Goal: Task Accomplishment & Management: Use online tool/utility

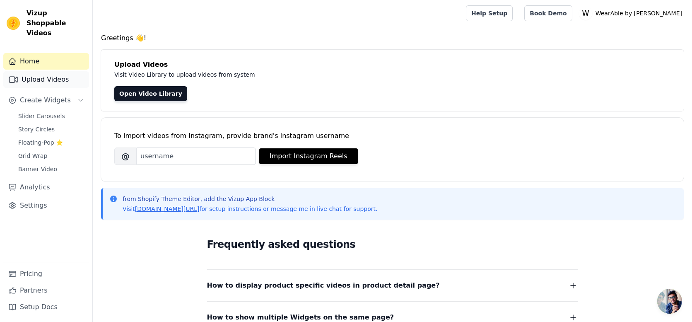
click at [39, 71] on link "Upload Videos" at bounding box center [46, 79] width 86 height 17
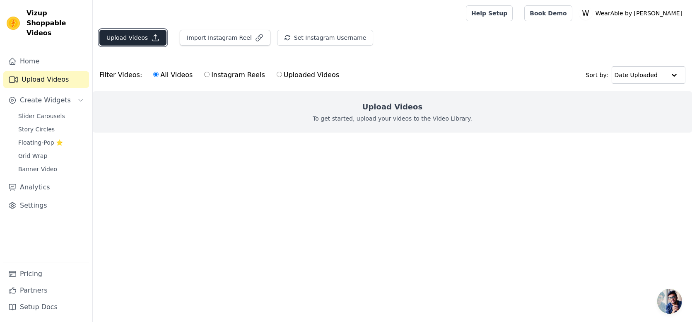
click at [126, 37] on button "Upload Videos" at bounding box center [132, 38] width 67 height 16
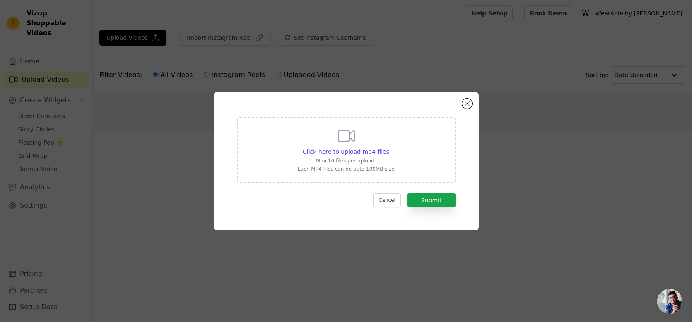
click at [340, 137] on icon at bounding box center [346, 136] width 20 height 20
click at [389, 147] on input "Click here to upload mp4 files Max 10 files per upload. Each MP4 files can be u…" at bounding box center [389, 147] width 0 height 0
type input "C:\fakepath\656f03ea-3d21-4bc4-938f-c0a7ff3f40f5.MP4"
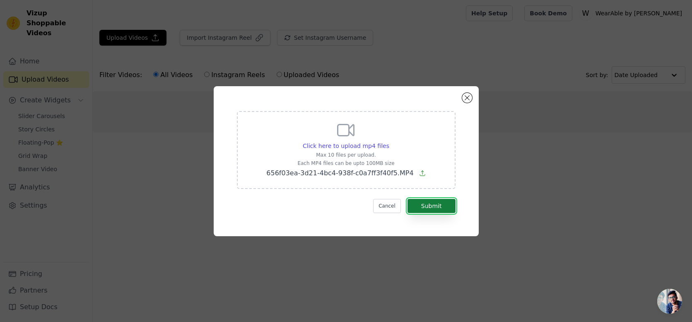
click at [441, 208] on button "Submit" at bounding box center [432, 206] width 48 height 14
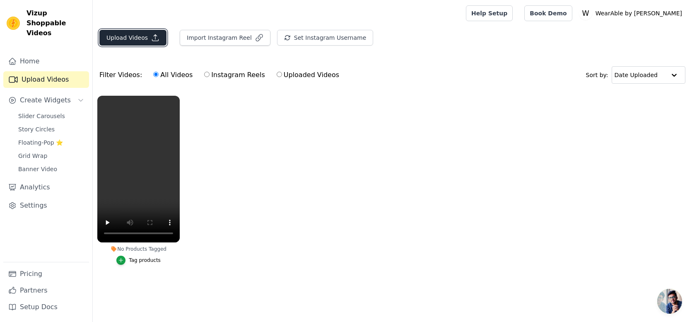
click at [139, 39] on button "Upload Videos" at bounding box center [132, 38] width 67 height 16
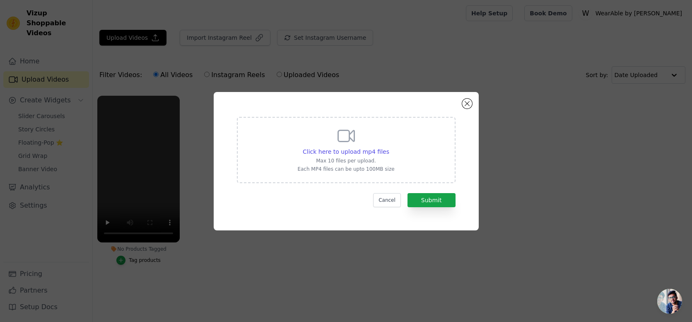
click at [371, 139] on div "Click here to upload mp4 files Max 10 files per upload. Each MP4 files can be u…" at bounding box center [345, 149] width 97 height 46
click at [389, 147] on input "Click here to upload mp4 files Max 10 files per upload. Each MP4 files can be u…" at bounding box center [389, 147] width 0 height 0
type input "C:\fakepath\8f80ebd9-fb51-41e8-b5fe-d413a3bd5a5c.MP4"
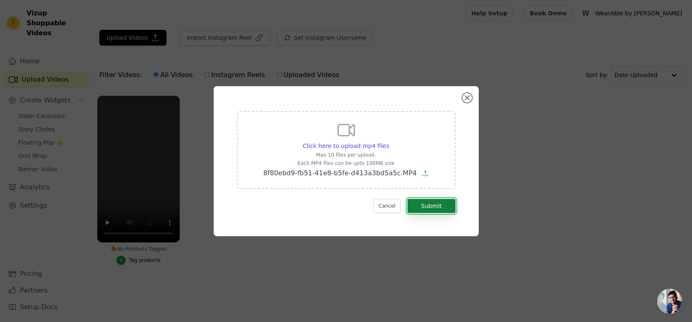
click at [431, 200] on button "Submit" at bounding box center [432, 206] width 48 height 14
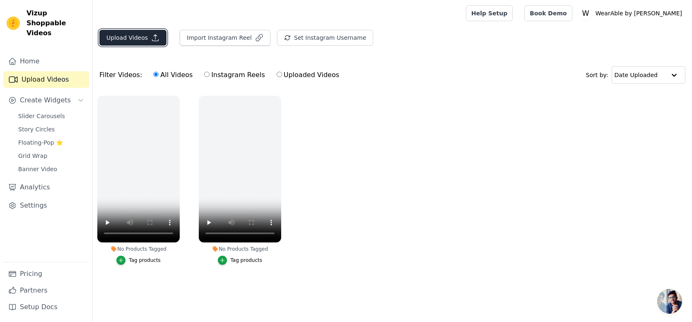
click at [127, 34] on button "Upload Videos" at bounding box center [132, 38] width 67 height 16
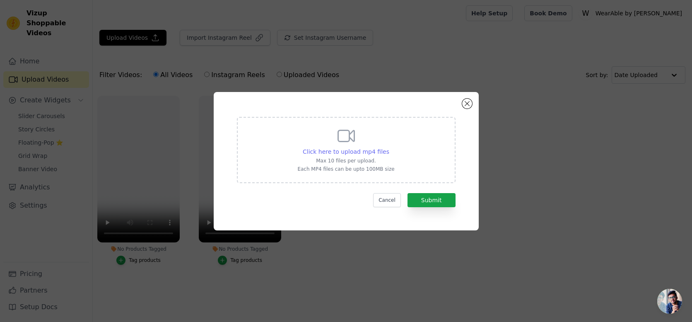
click at [331, 148] on span "Click here to upload mp4 files" at bounding box center [346, 151] width 87 height 7
click at [389, 147] on input "Click here to upload mp4 files Max 10 files per upload. Each MP4 files can be u…" at bounding box center [389, 147] width 0 height 0
type input "C:\fakepath\46bce7f6-bc97-42b8-aecf-65c4e1932920.MP4"
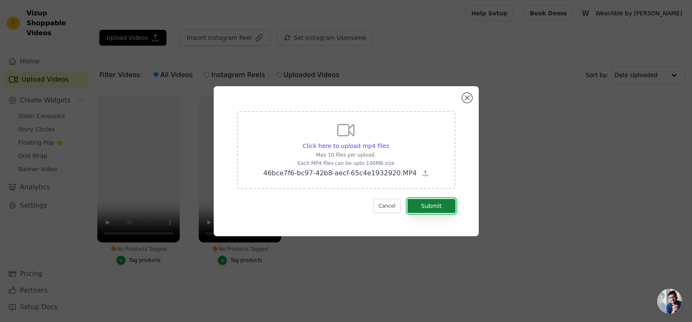
click at [439, 206] on button "Submit" at bounding box center [432, 206] width 48 height 14
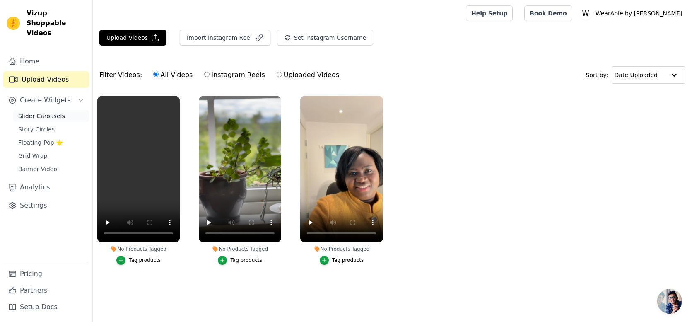
click at [27, 112] on span "Slider Carousels" at bounding box center [41, 116] width 47 height 8
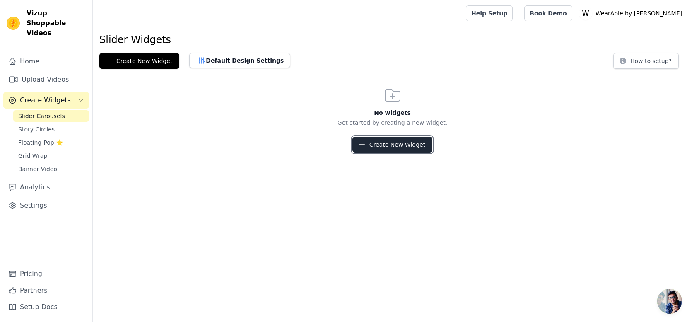
click at [378, 138] on button "Create New Widget" at bounding box center [392, 145] width 80 height 16
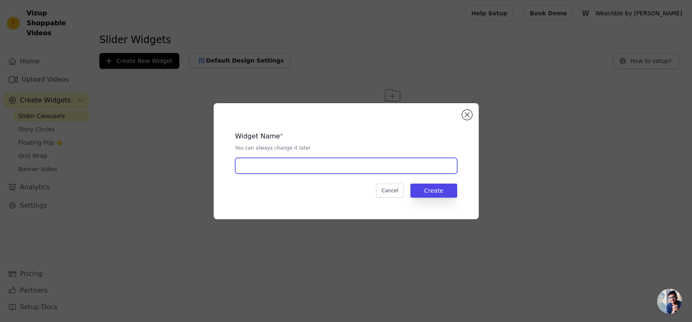
click at [282, 171] on input "text" at bounding box center [346, 166] width 222 height 16
type input "1"
click at [427, 189] on button "Create" at bounding box center [433, 190] width 47 height 14
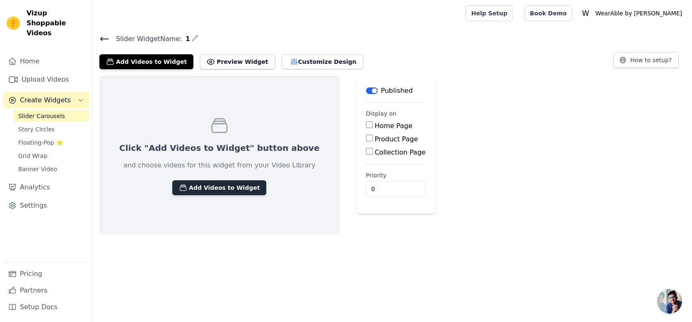
click at [226, 188] on button "Add Videos to Widget" at bounding box center [219, 187] width 94 height 15
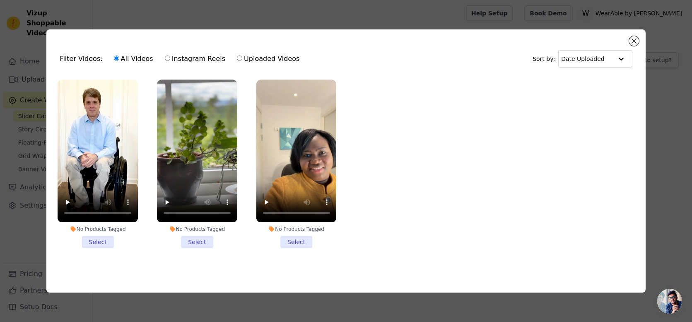
click at [105, 244] on li "No Products Tagged Select" at bounding box center [98, 164] width 80 height 168
click at [0, 0] on input "No Products Tagged Select" at bounding box center [0, 0] width 0 height 0
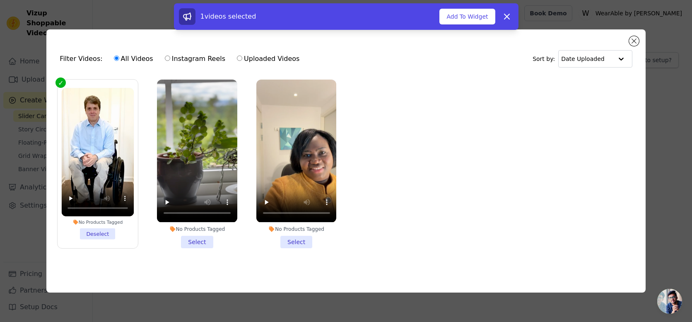
click at [189, 233] on li "No Products Tagged Select" at bounding box center [197, 164] width 80 height 168
click at [0, 0] on input "No Products Tagged Select" at bounding box center [0, 0] width 0 height 0
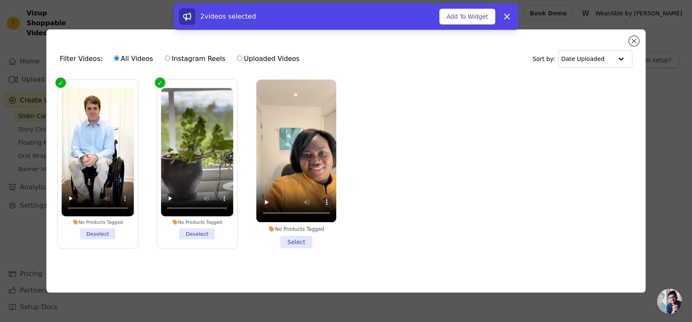
click at [266, 235] on li "No Products Tagged Select" at bounding box center [296, 164] width 80 height 168
click at [0, 0] on input "No Products Tagged Select" at bounding box center [0, 0] width 0 height 0
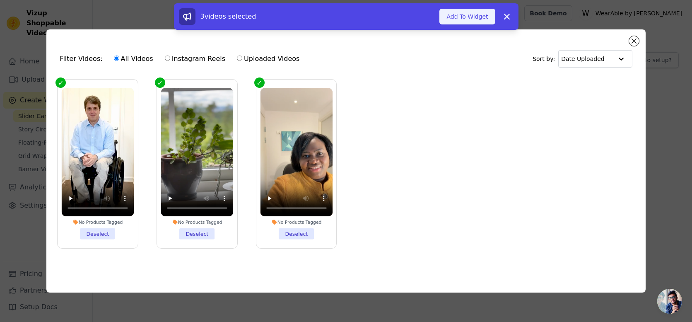
click at [473, 16] on button "Add To Widget" at bounding box center [467, 17] width 56 height 16
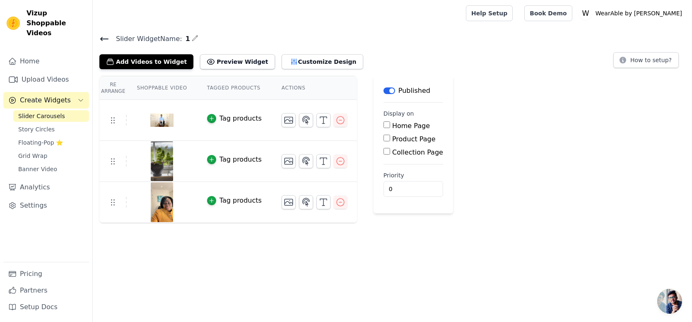
click at [386, 126] on input "Home Page" at bounding box center [387, 124] width 7 height 7
checkbox input "true"
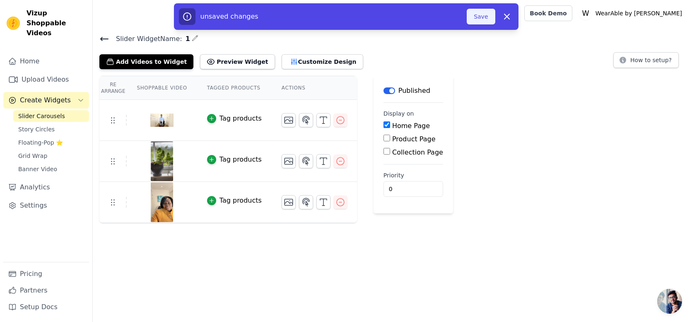
click at [486, 20] on button "Save" at bounding box center [481, 17] width 28 height 16
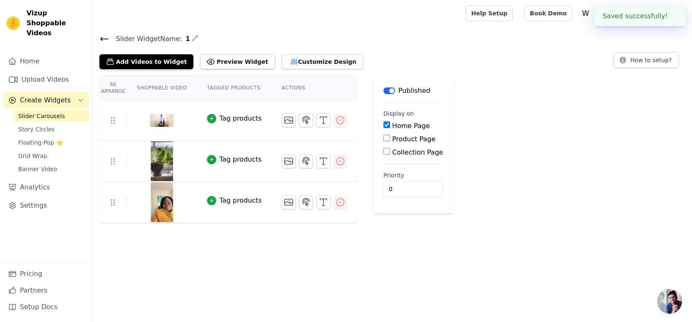
click at [456, 20] on div at bounding box center [277, 13] width 357 height 27
click at [32, 125] on span "Story Circles" at bounding box center [36, 129] width 36 height 8
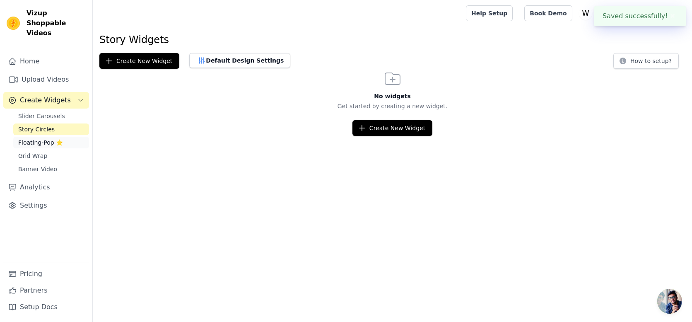
click at [24, 138] on span "Floating-Pop ⭐" at bounding box center [40, 142] width 45 height 8
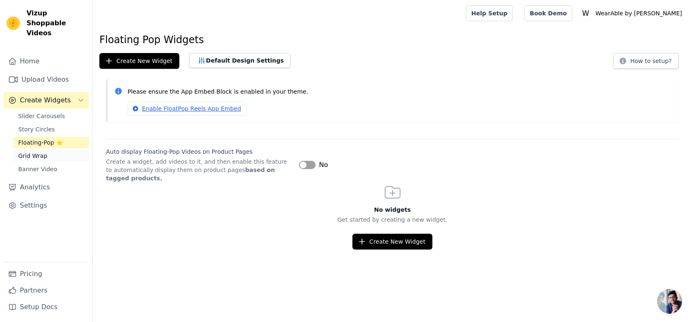
click at [30, 152] on span "Grid Wrap" at bounding box center [32, 156] width 29 height 8
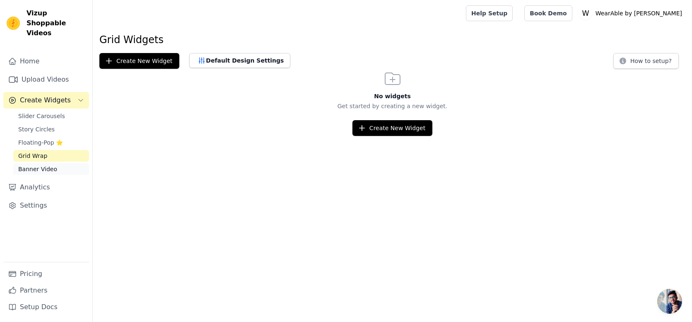
click at [40, 165] on span "Banner Video" at bounding box center [37, 169] width 39 height 8
click at [43, 112] on span "Slider Carousels" at bounding box center [41, 116] width 47 height 8
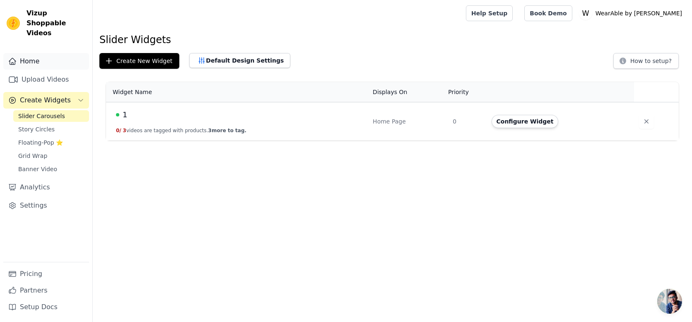
click at [31, 55] on link "Home" at bounding box center [46, 61] width 86 height 17
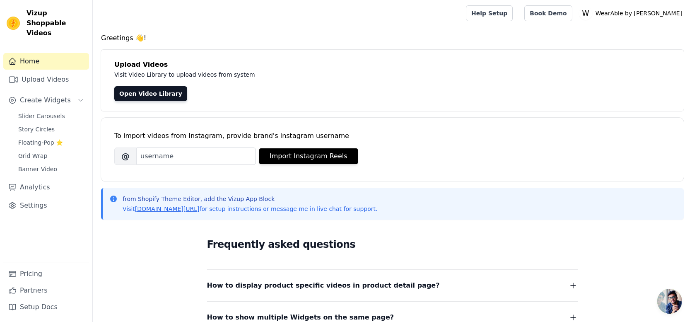
click at [41, 12] on span "Vizup Shoppable Videos" at bounding box center [56, 23] width 59 height 30
click at [52, 71] on link "Upload Videos" at bounding box center [46, 79] width 86 height 17
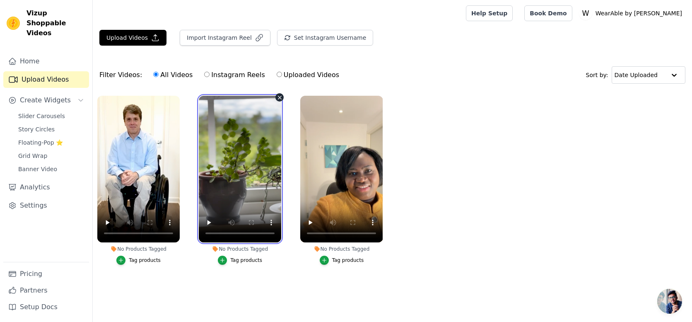
click at [230, 150] on video at bounding box center [240, 169] width 82 height 147
click at [237, 151] on video at bounding box center [240, 169] width 82 height 147
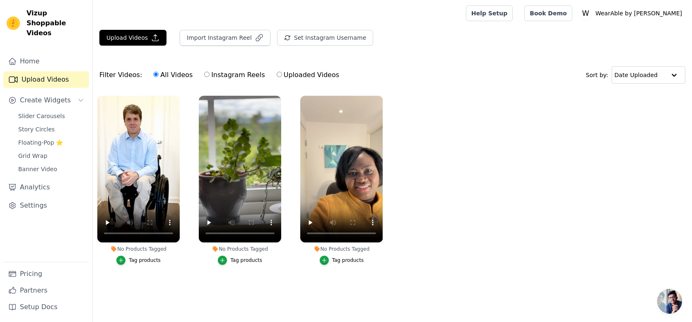
click at [304, 274] on ul "No Products Tagged Tag products No Products Tagged Tag products No Products Tag…" at bounding box center [392, 188] width 599 height 195
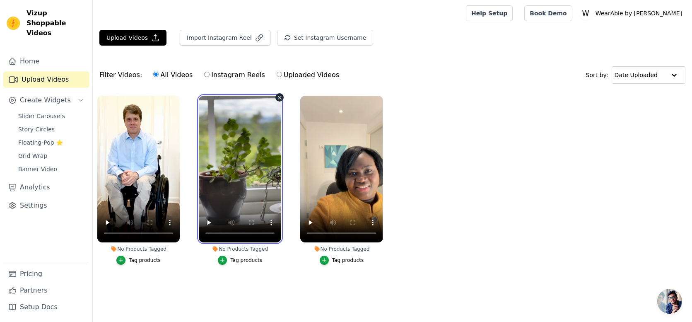
click at [258, 146] on video at bounding box center [240, 169] width 82 height 147
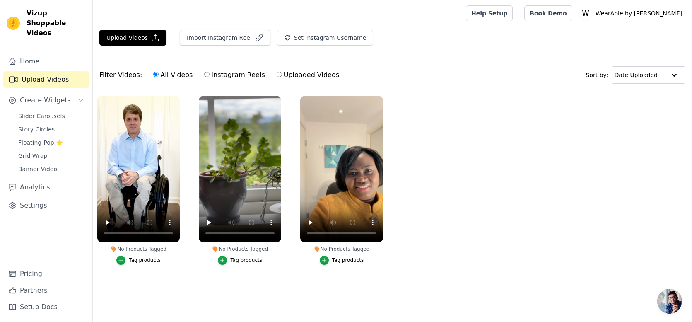
click at [241, 249] on div "No Products Tagged" at bounding box center [240, 249] width 82 height 7
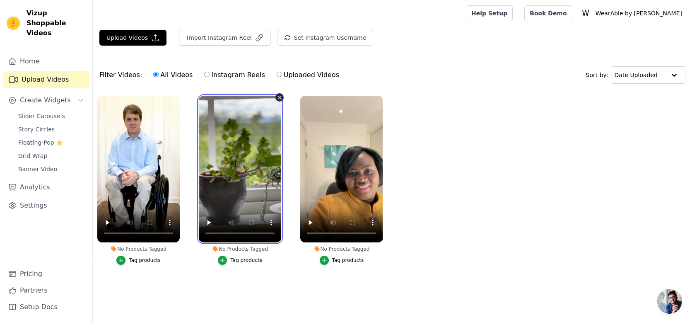
click at [114, 232] on ul "No Products Tagged Tag products No Products Tagged Tag products No Products Tag…" at bounding box center [392, 188] width 599 height 195
click at [115, 232] on ul "No Products Tagged Tag products No Products Tagged Tag products No Products Tag…" at bounding box center [392, 188] width 599 height 195
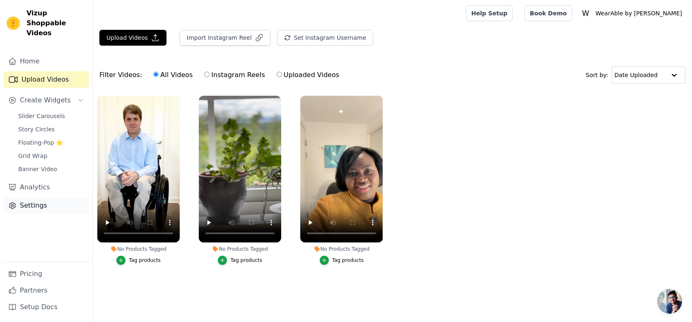
click at [26, 197] on link "Settings" at bounding box center [46, 205] width 86 height 17
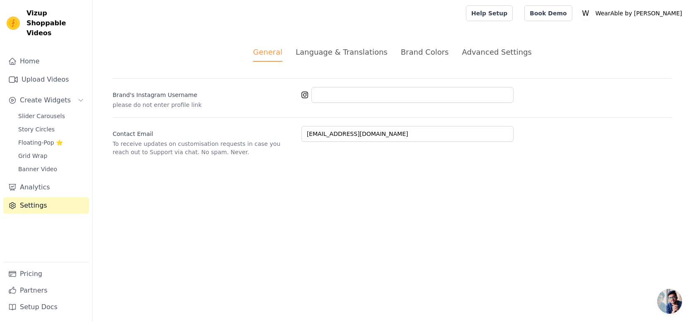
click at [349, 56] on div "Language & Translations" at bounding box center [342, 51] width 92 height 11
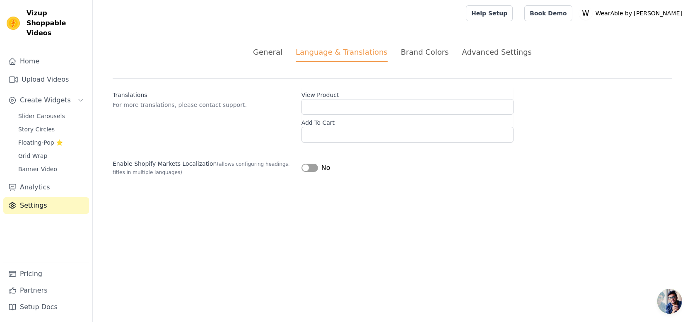
click at [414, 55] on div "Brand Colors" at bounding box center [425, 51] width 48 height 11
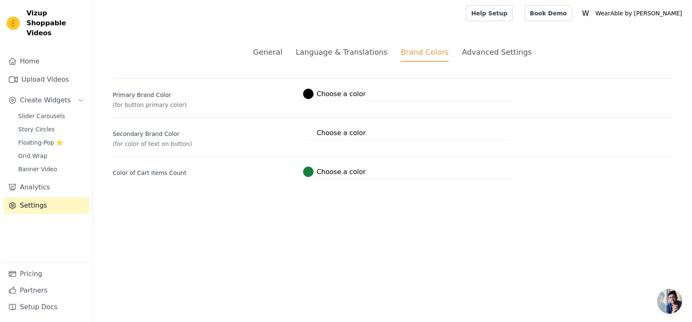
click at [486, 54] on div "Advanced Settings" at bounding box center [497, 51] width 70 height 11
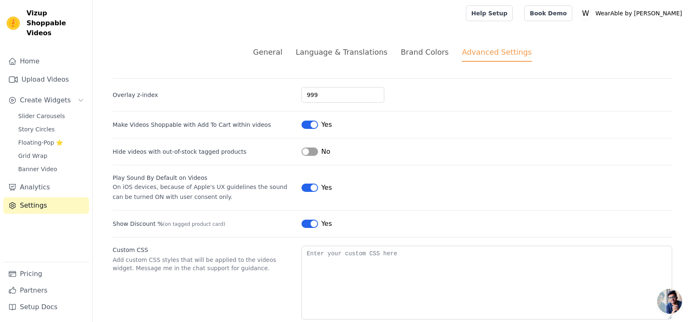
click at [282, 53] on div "General" at bounding box center [267, 51] width 29 height 11
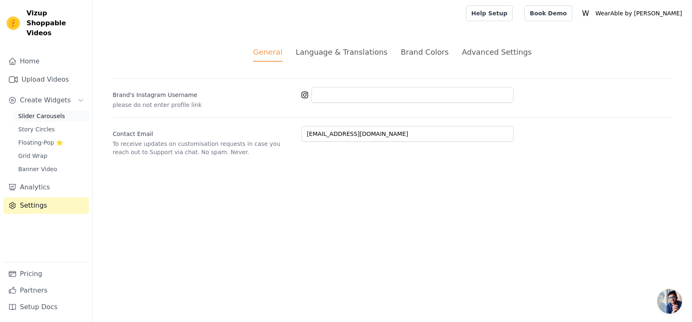
click at [55, 112] on span "Slider Carousels" at bounding box center [41, 116] width 47 height 8
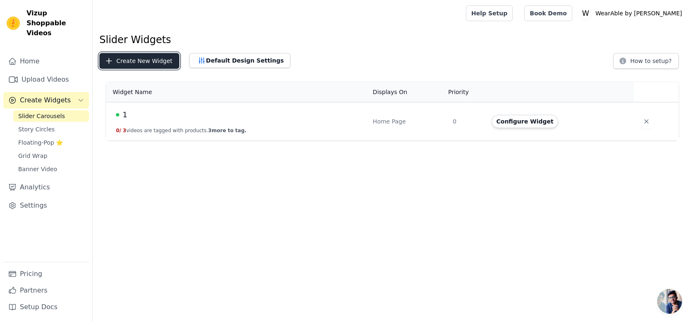
click at [155, 58] on button "Create New Widget" at bounding box center [139, 61] width 80 height 16
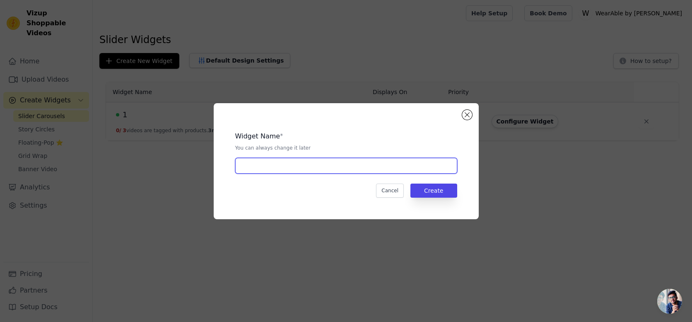
click at [343, 166] on input "text" at bounding box center [346, 166] width 222 height 16
type input "[PERSON_NAME] mesaurements"
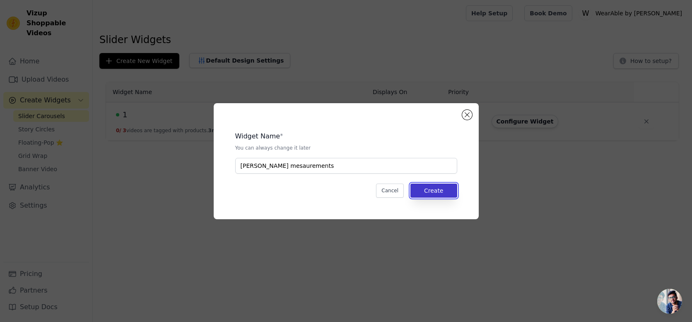
click at [442, 191] on button "Create" at bounding box center [433, 190] width 47 height 14
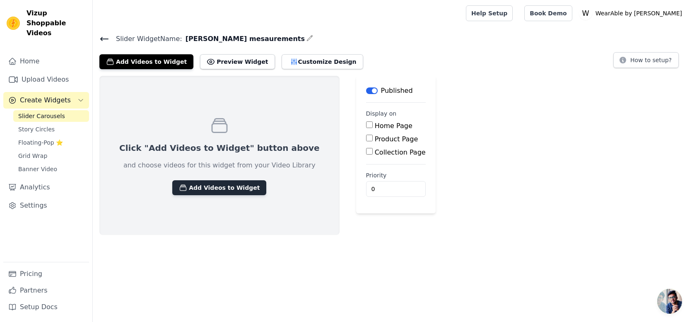
click at [201, 193] on button "Add Videos to Widget" at bounding box center [219, 187] width 94 height 15
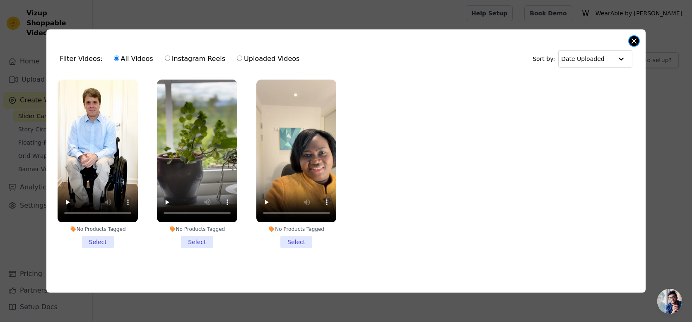
click at [630, 42] on button "Close modal" at bounding box center [634, 41] width 10 height 10
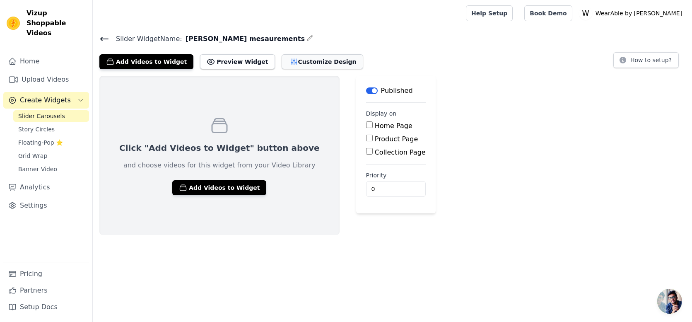
click at [295, 63] on button "Customize Design" at bounding box center [323, 61] width 82 height 15
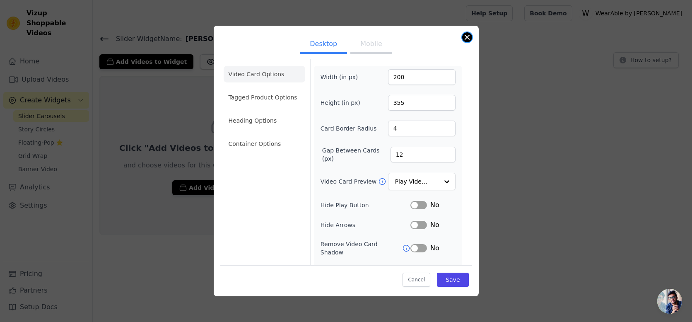
click at [468, 38] on button "Close modal" at bounding box center [467, 37] width 10 height 10
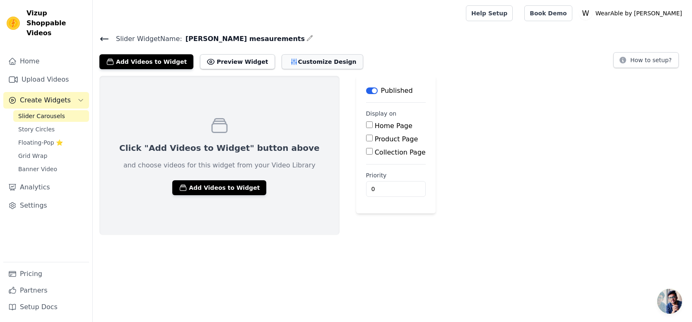
click at [317, 59] on button "Customize Design" at bounding box center [323, 61] width 82 height 15
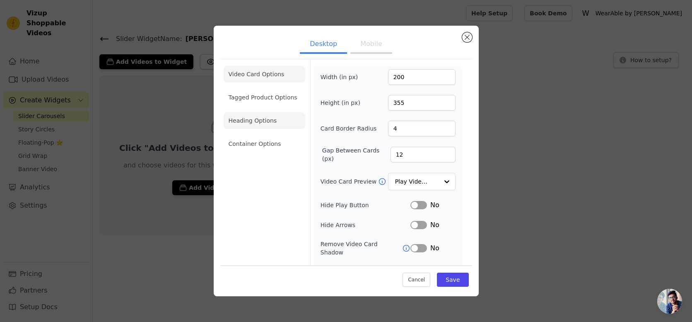
click at [263, 125] on li "Heading Options" at bounding box center [265, 120] width 82 height 17
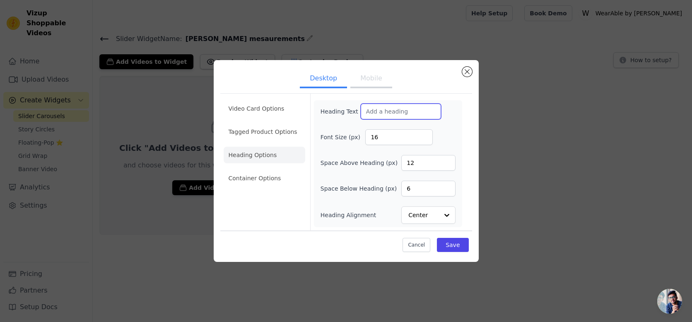
click at [399, 111] on input "Heading Text" at bounding box center [401, 112] width 80 height 16
click at [468, 75] on button "Close modal" at bounding box center [467, 72] width 10 height 10
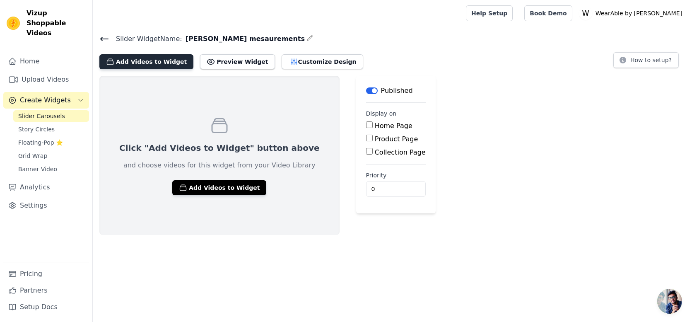
click at [130, 62] on button "Add Videos to Widget" at bounding box center [146, 61] width 94 height 15
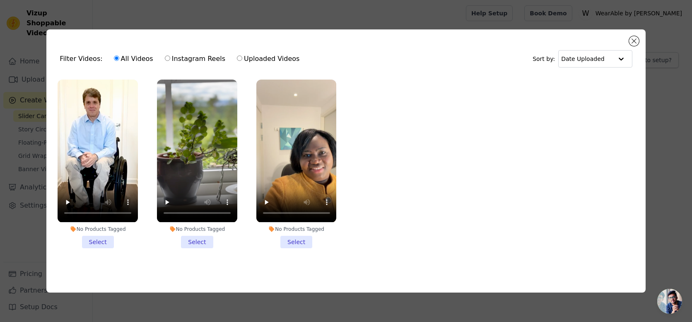
click at [266, 59] on label "Uploaded Videos" at bounding box center [268, 58] width 63 height 11
click at [242, 59] on input "Uploaded Videos" at bounding box center [239, 58] width 5 height 5
radio input "true"
click at [202, 58] on label "Instagram Reels" at bounding box center [194, 58] width 61 height 11
click at [170, 58] on input "Instagram Reels" at bounding box center [167, 58] width 5 height 5
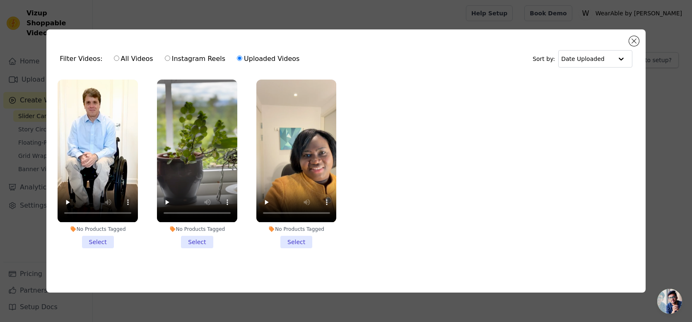
radio input "true"
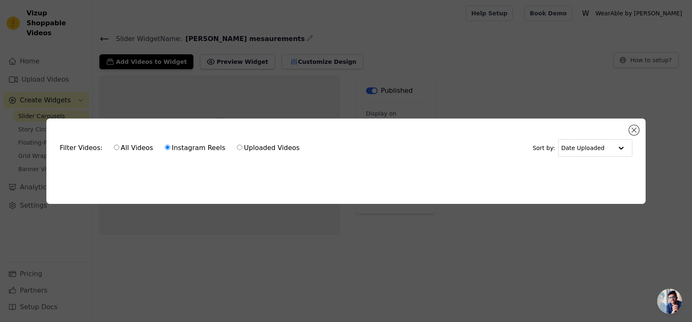
click at [276, 147] on label "Uploaded Videos" at bounding box center [268, 147] width 63 height 11
click at [242, 147] on input "Uploaded Videos" at bounding box center [239, 147] width 5 height 5
radio input "true"
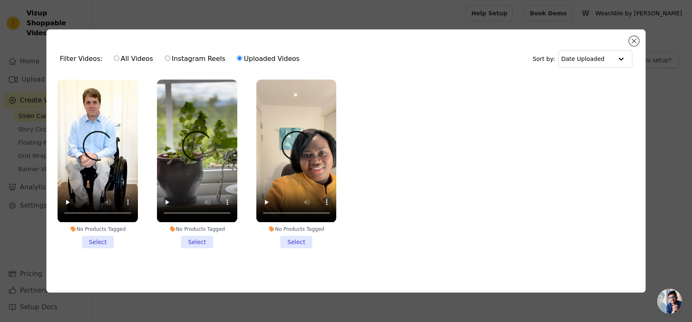
click at [140, 59] on label "All Videos" at bounding box center [133, 58] width 40 height 11
click at [119, 59] on input "All Videos" at bounding box center [116, 58] width 5 height 5
radio input "true"
click at [575, 61] on input "text" at bounding box center [586, 59] width 51 height 17
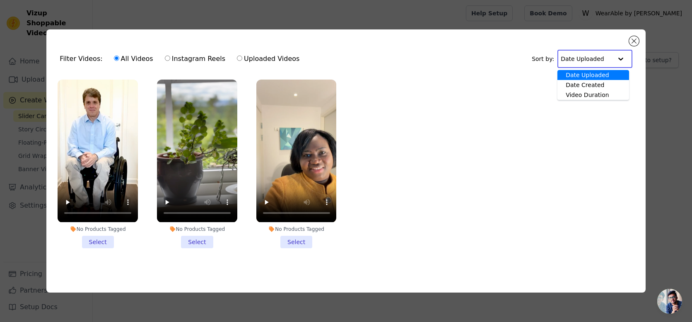
click at [633, 46] on div "Filter Videos: All Videos Instagram Reels Uploaded Videos Sort by: Date Uploade…" at bounding box center [346, 59] width 586 height 32
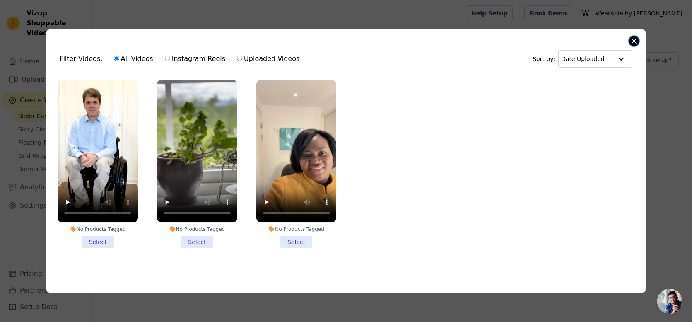
click at [633, 40] on button "Close modal" at bounding box center [634, 41] width 10 height 10
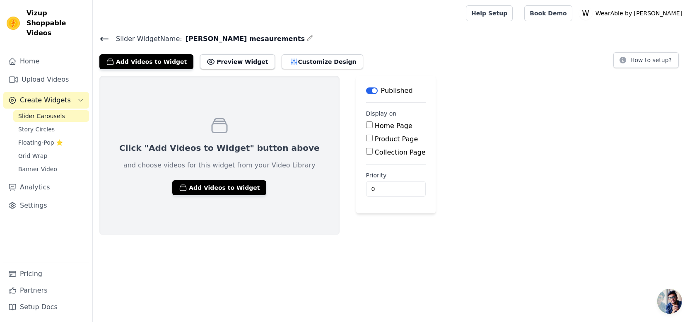
click at [104, 36] on icon at bounding box center [104, 39] width 10 height 10
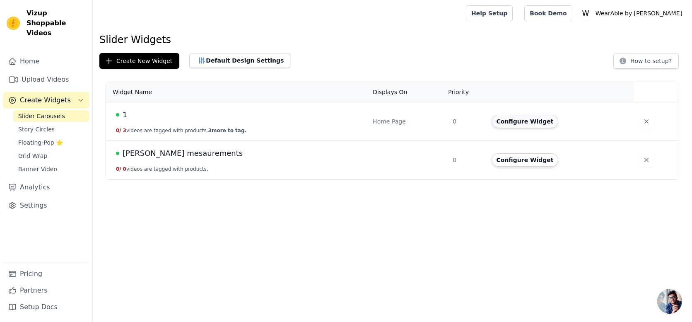
click at [519, 118] on button "Configure Widget" at bounding box center [525, 121] width 67 height 13
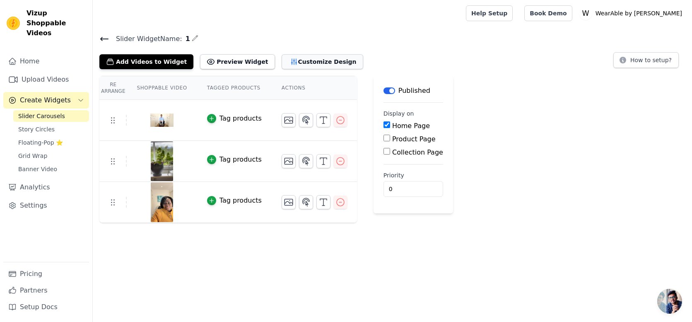
click at [310, 65] on button "Customize Design" at bounding box center [323, 61] width 82 height 15
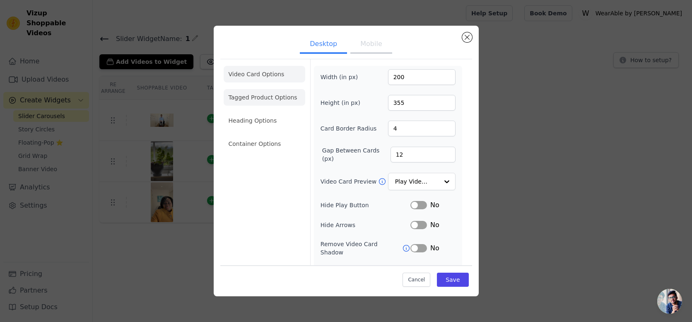
click at [272, 94] on li "Tagged Product Options" at bounding box center [265, 97] width 82 height 17
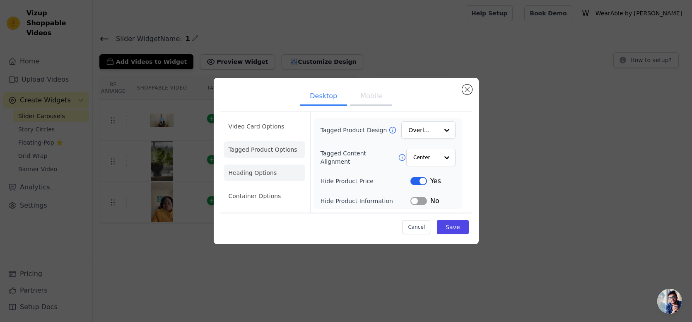
click at [233, 167] on li "Heading Options" at bounding box center [265, 172] width 82 height 17
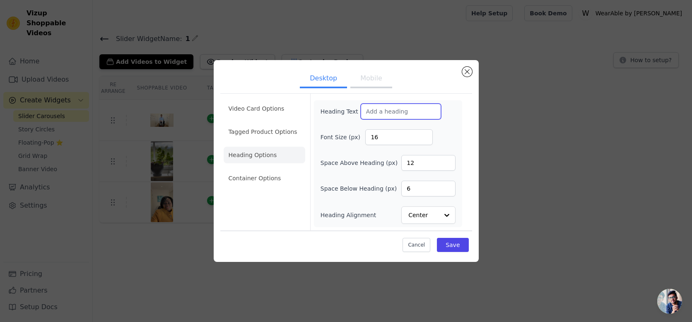
click at [390, 112] on input "Heading Text" at bounding box center [401, 112] width 80 height 16
type input "T"
type input "Testimonials"
click at [444, 246] on button "Save" at bounding box center [452, 245] width 31 height 14
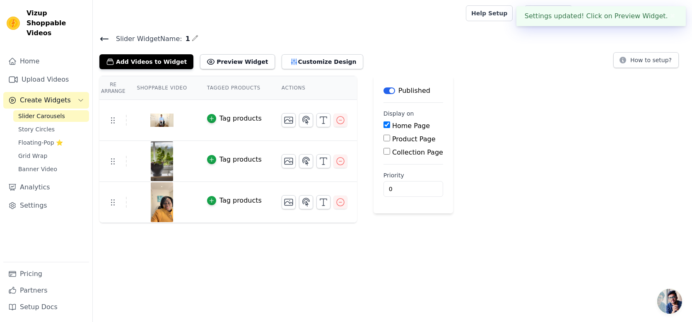
click at [103, 38] on icon at bounding box center [104, 38] width 7 height 3
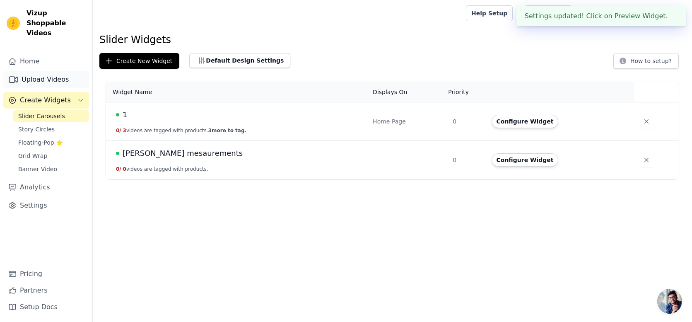
click at [30, 71] on link "Upload Videos" at bounding box center [46, 79] width 86 height 17
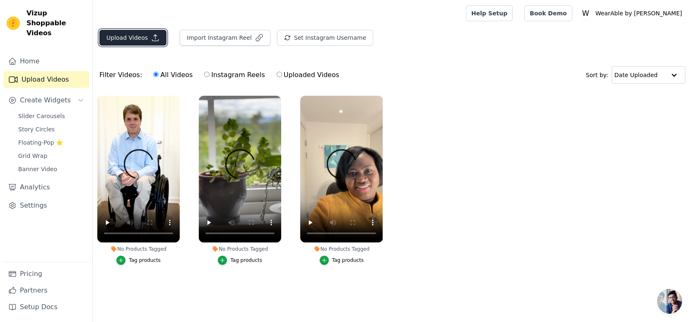
click at [130, 37] on button "Upload Videos" at bounding box center [132, 38] width 67 height 16
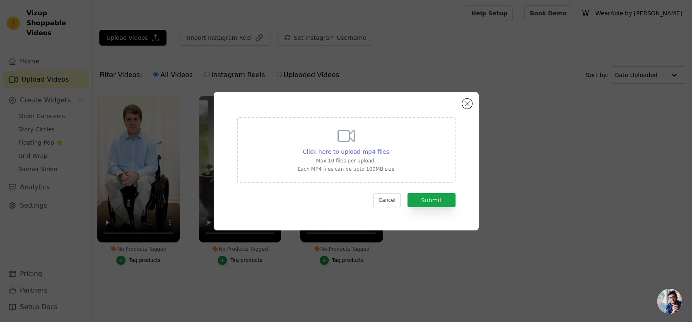
click at [334, 151] on span "Click here to upload mp4 files" at bounding box center [346, 151] width 87 height 7
click at [389, 147] on input "Click here to upload mp4 files Max 10 files per upload. Each MP4 files can be u…" at bounding box center [389, 147] width 0 height 0
click at [324, 151] on span "Click here to upload mp4 files" at bounding box center [346, 151] width 87 height 7
click at [389, 147] on input "Click here to upload mp4 files Max 10 files per upload. Each MP4 files can be u…" at bounding box center [389, 147] width 0 height 0
type input "C:\fakepath\VIDEO-2025-06-10-15-16-57.mp4"
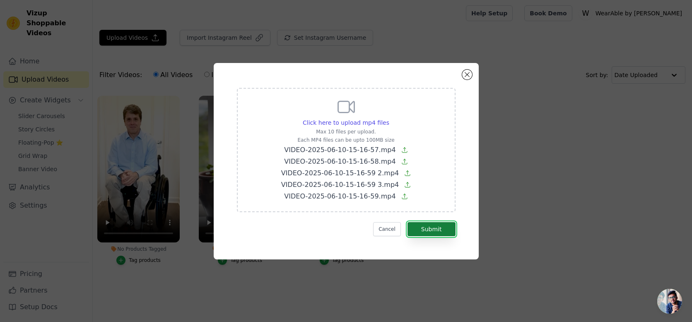
click at [427, 230] on button "Submit" at bounding box center [432, 229] width 48 height 14
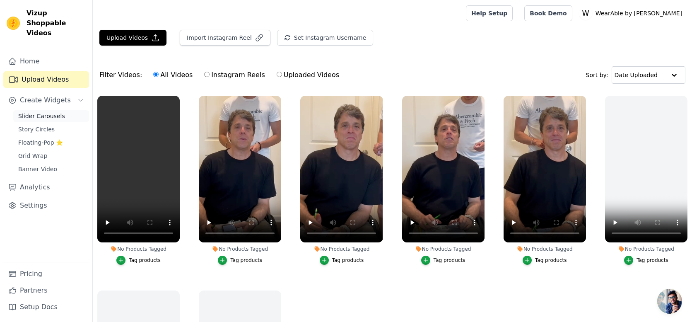
click at [50, 112] on span "Slider Carousels" at bounding box center [41, 116] width 47 height 8
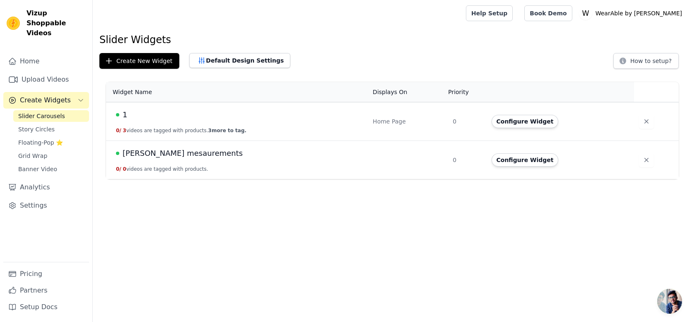
click at [159, 154] on span "[PERSON_NAME] mesaurements" at bounding box center [183, 153] width 120 height 12
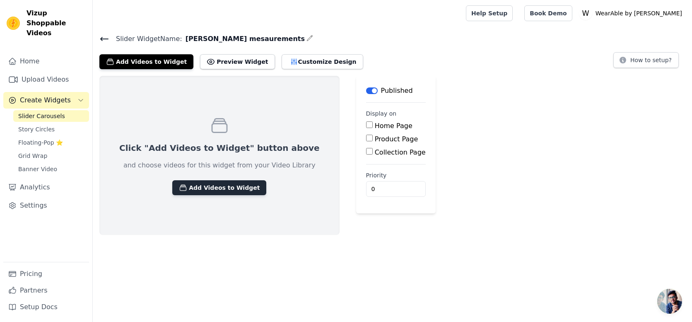
click at [179, 187] on icon "button" at bounding box center [183, 187] width 8 height 8
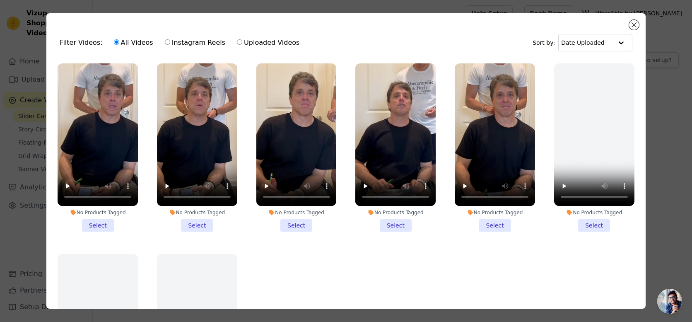
click at [491, 225] on li "No Products Tagged Select" at bounding box center [495, 147] width 80 height 168
click at [0, 0] on input "No Products Tagged Select" at bounding box center [0, 0] width 0 height 0
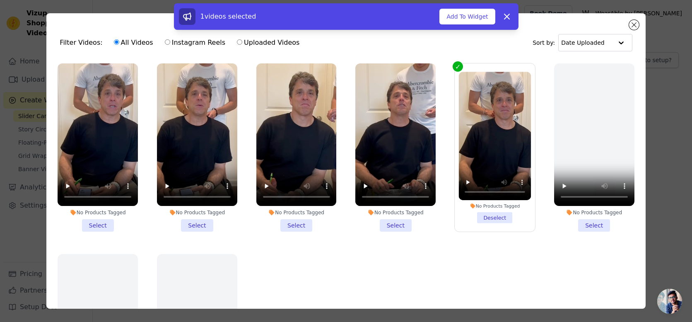
click at [411, 220] on li "No Products Tagged Select" at bounding box center [395, 147] width 80 height 168
click at [0, 0] on input "No Products Tagged Select" at bounding box center [0, 0] width 0 height 0
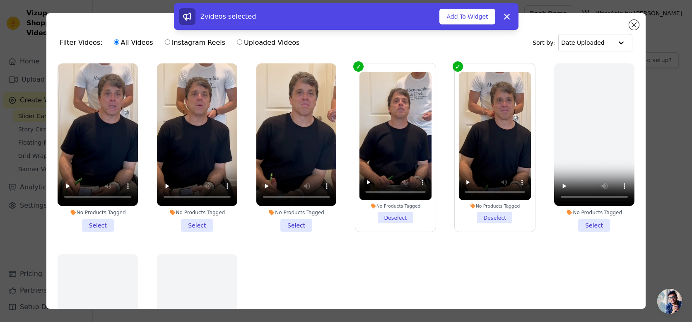
click at [285, 223] on li "No Products Tagged Select" at bounding box center [296, 147] width 80 height 168
click at [0, 0] on input "No Products Tagged Select" at bounding box center [0, 0] width 0 height 0
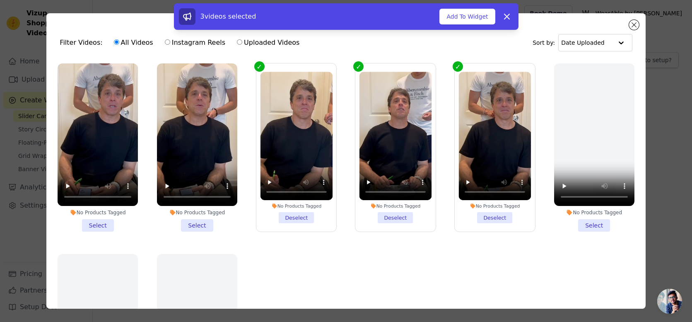
click at [195, 223] on li "No Products Tagged Select" at bounding box center [197, 147] width 80 height 168
click at [0, 0] on input "No Products Tagged Select" at bounding box center [0, 0] width 0 height 0
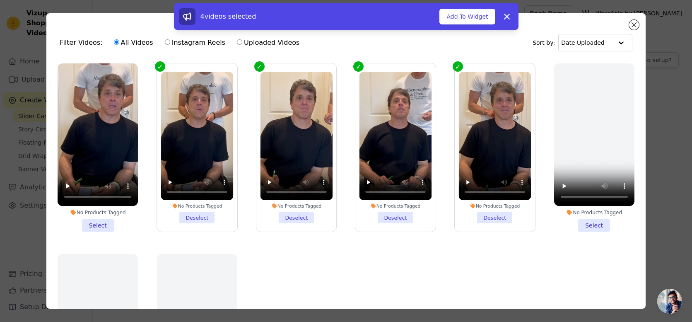
click at [97, 224] on li "No Products Tagged Select" at bounding box center [98, 147] width 80 height 168
click at [0, 0] on input "No Products Tagged Select" at bounding box center [0, 0] width 0 height 0
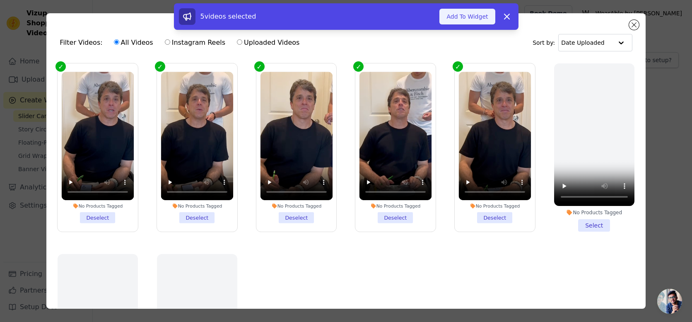
click at [476, 17] on button "Add To Widget" at bounding box center [467, 17] width 56 height 16
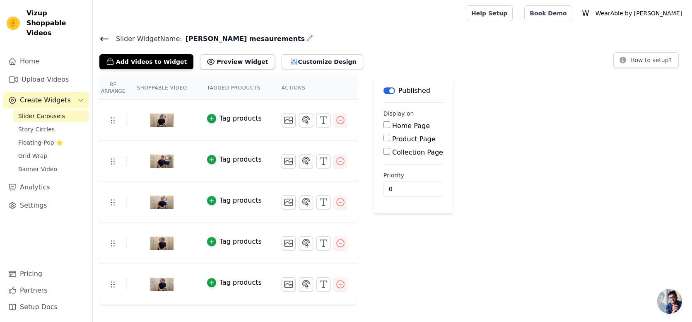
click at [151, 285] on img at bounding box center [161, 284] width 23 height 40
click at [101, 37] on icon at bounding box center [104, 38] width 7 height 3
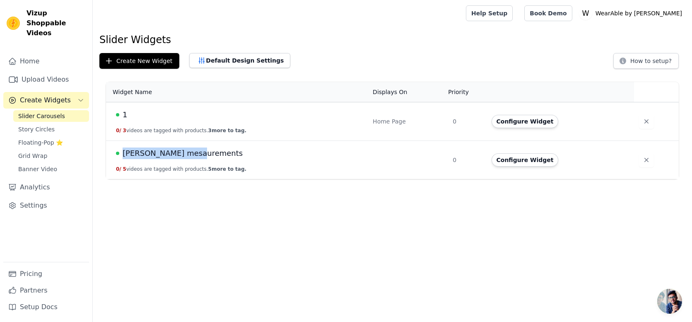
copy span "[PERSON_NAME] mesaurements"
drag, startPoint x: 208, startPoint y: 153, endPoint x: 124, endPoint y: 153, distance: 83.3
click at [124, 153] on div "[PERSON_NAME] mesaurements" at bounding box center [239, 153] width 247 height 12
click at [176, 157] on span "[PERSON_NAME] mesaurements" at bounding box center [183, 153] width 120 height 12
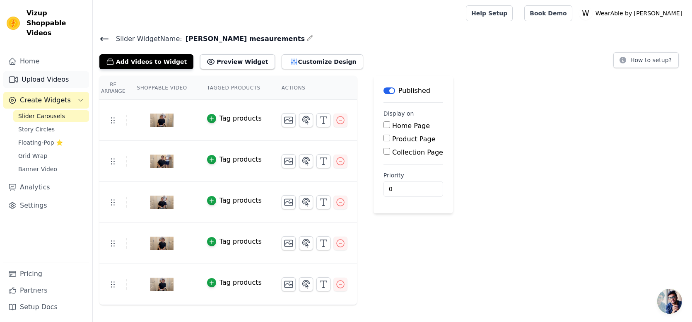
click at [33, 74] on link "Upload Videos" at bounding box center [46, 79] width 86 height 17
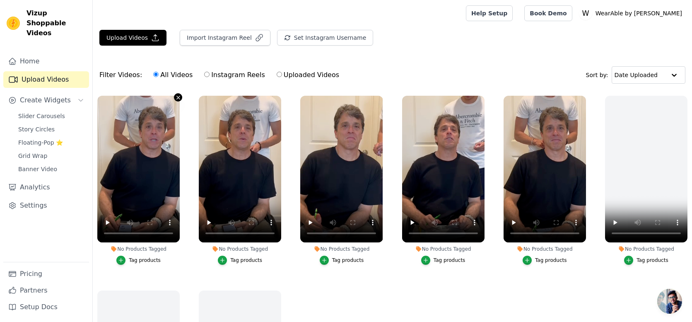
click at [179, 98] on icon "button" at bounding box center [177, 97] width 3 height 3
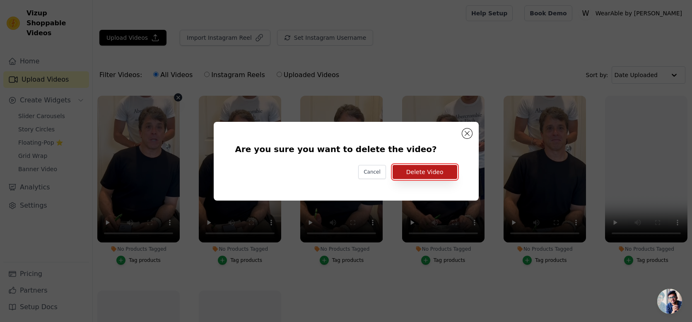
click at [445, 176] on button "Delete Video" at bounding box center [425, 172] width 65 height 14
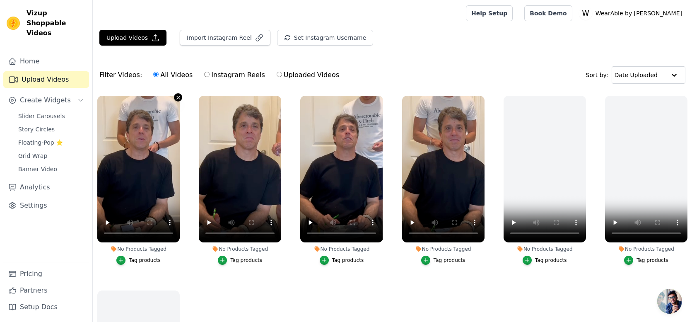
click at [178, 97] on icon "button" at bounding box center [177, 97] width 3 height 3
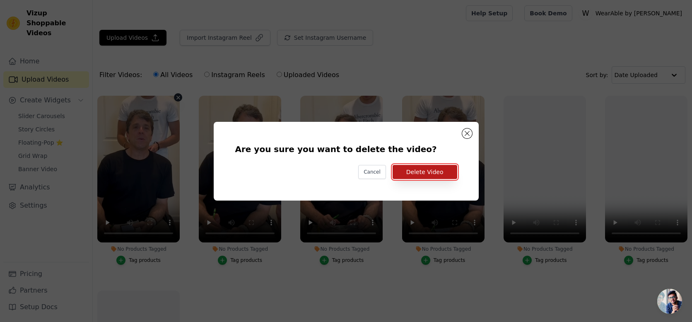
click at [422, 172] on button "Delete Video" at bounding box center [425, 172] width 65 height 14
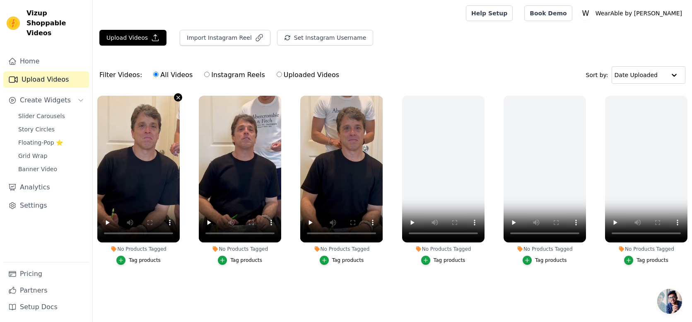
click at [180, 97] on icon "button" at bounding box center [178, 97] width 6 height 6
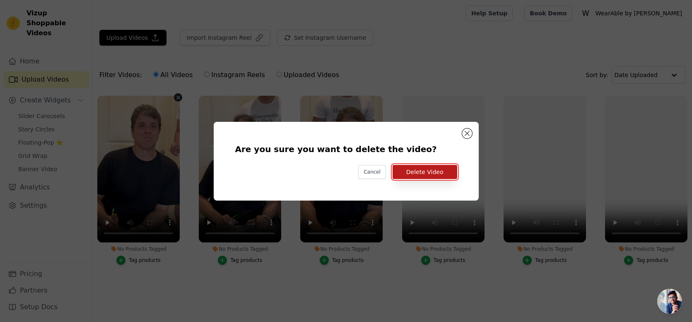
click at [425, 172] on button "Delete Video" at bounding box center [425, 172] width 65 height 14
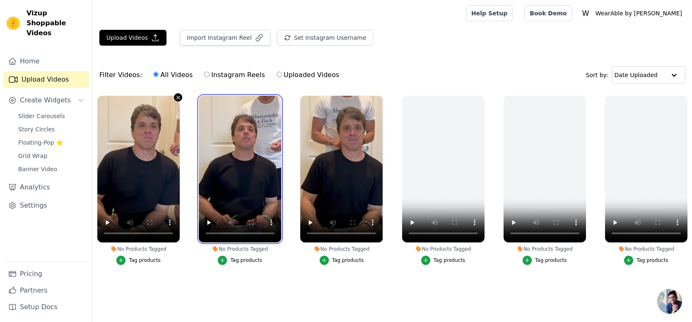
click at [199, 99] on div at bounding box center [240, 169] width 82 height 147
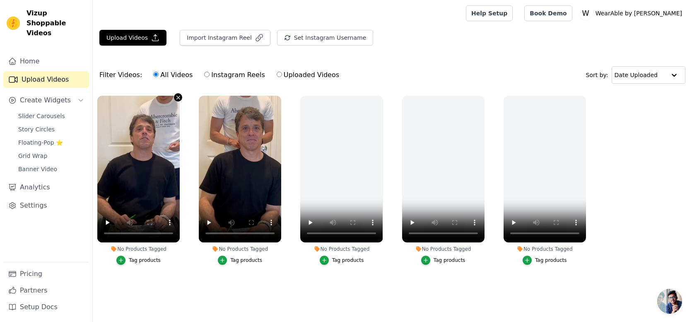
click at [177, 98] on icon "button" at bounding box center [178, 97] width 6 height 6
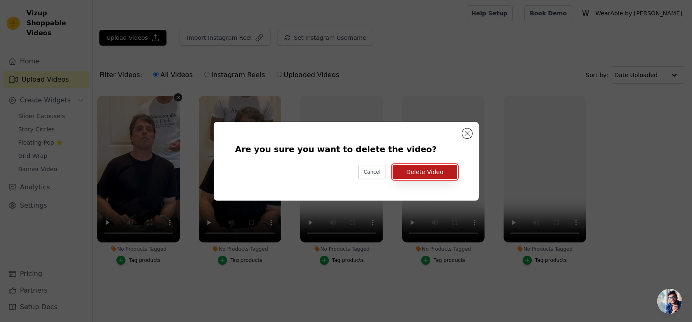
click at [424, 174] on button "Delete Video" at bounding box center [425, 172] width 65 height 14
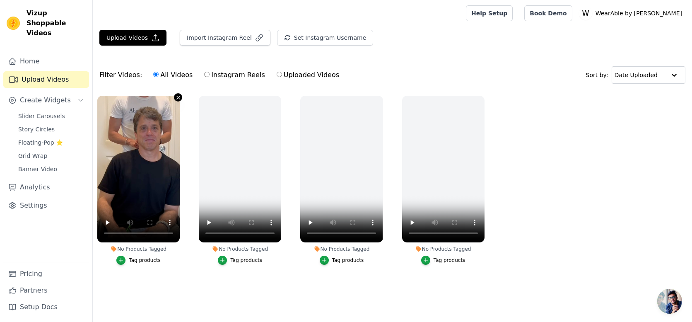
click at [177, 97] on icon "button" at bounding box center [178, 97] width 6 height 6
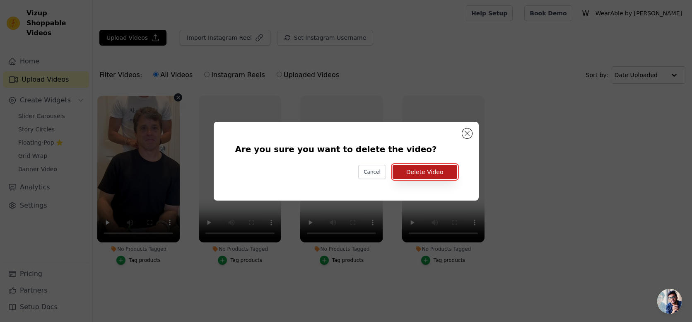
click at [435, 168] on button "Delete Video" at bounding box center [425, 172] width 65 height 14
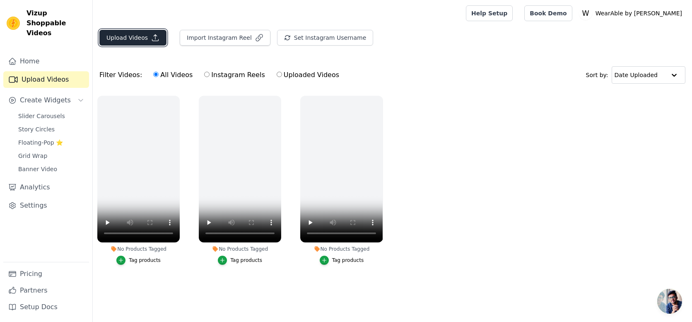
click at [137, 33] on button "Upload Videos" at bounding box center [132, 38] width 67 height 16
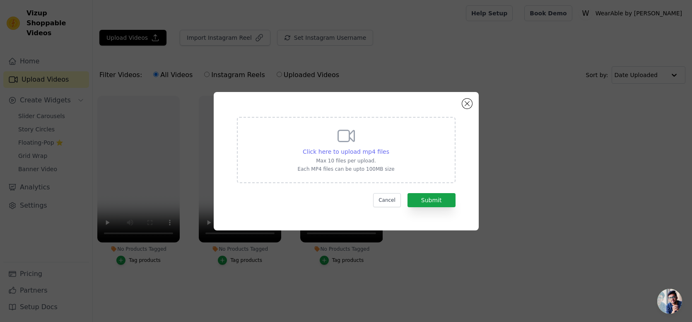
click at [358, 148] on span "Click here to upload mp4 files" at bounding box center [346, 151] width 87 height 7
click at [389, 147] on input "Click here to upload mp4 files Max 10 files per upload. Each MP4 files can be u…" at bounding box center [389, 147] width 0 height 0
type input "C:\fakepath\(1) VIDEO-2025-06-10-15-16-59 3.mp4"
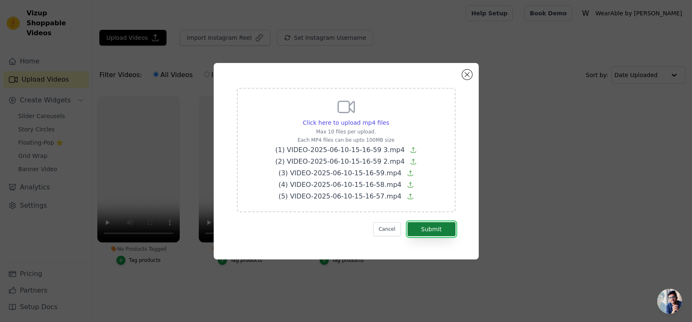
click at [445, 234] on button "Submit" at bounding box center [432, 229] width 48 height 14
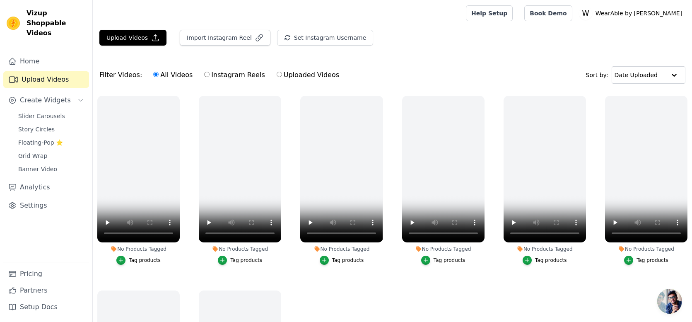
click at [180, 254] on div "No Products Tagged Tag products" at bounding box center [139, 181] width 92 height 181
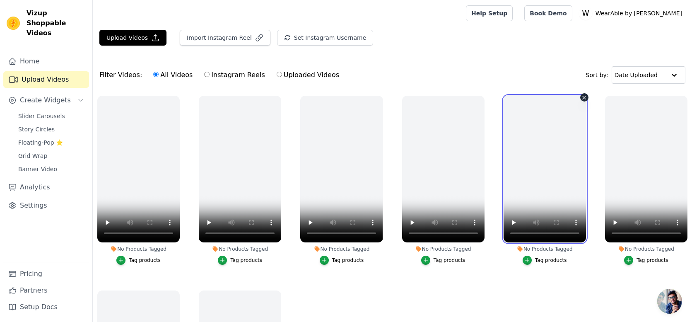
click at [546, 124] on video at bounding box center [545, 169] width 82 height 147
click at [531, 133] on video at bounding box center [545, 169] width 82 height 147
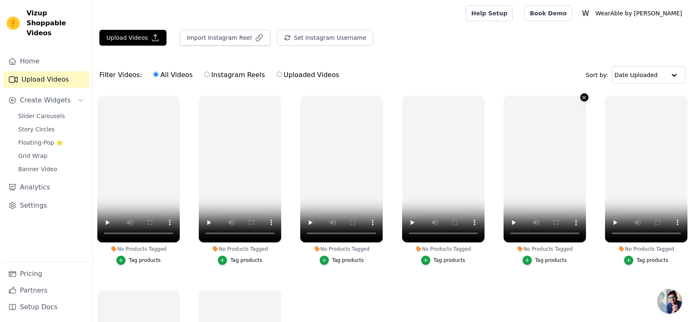
click at [584, 97] on icon "button" at bounding box center [584, 97] width 3 height 3
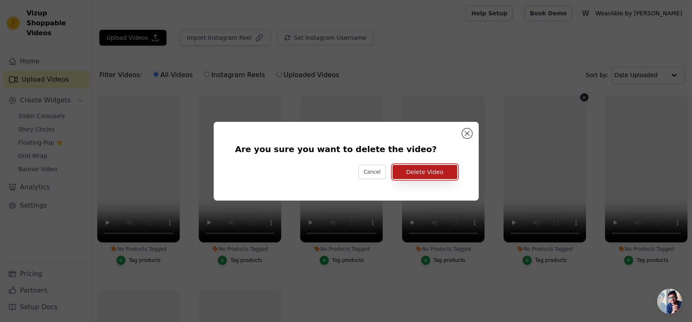
click at [417, 165] on button "Delete Video" at bounding box center [425, 172] width 65 height 14
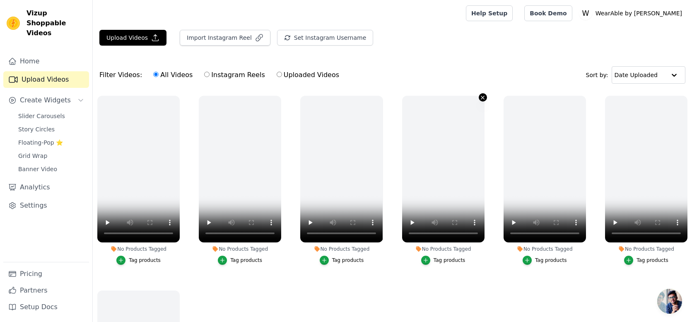
click at [480, 98] on icon "button" at bounding box center [483, 97] width 6 height 6
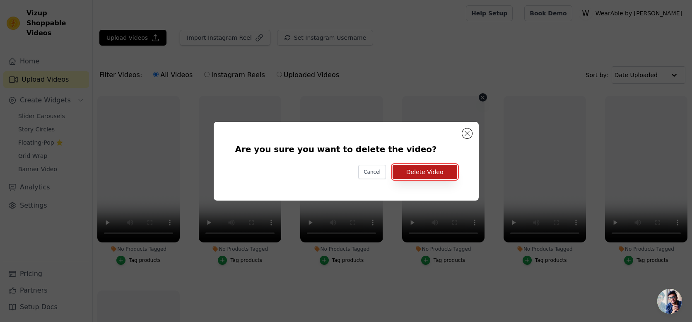
click at [427, 171] on button "Delete Video" at bounding box center [425, 172] width 65 height 14
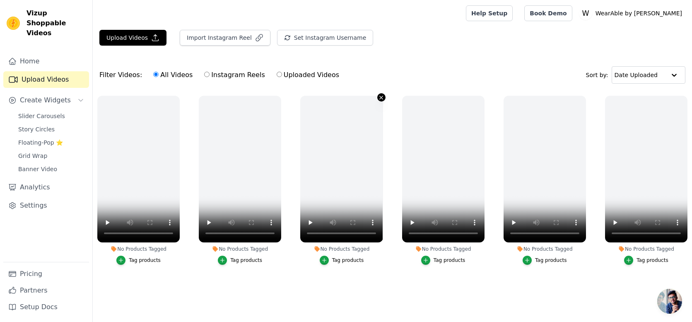
click at [380, 97] on icon "button" at bounding box center [381, 97] width 6 height 6
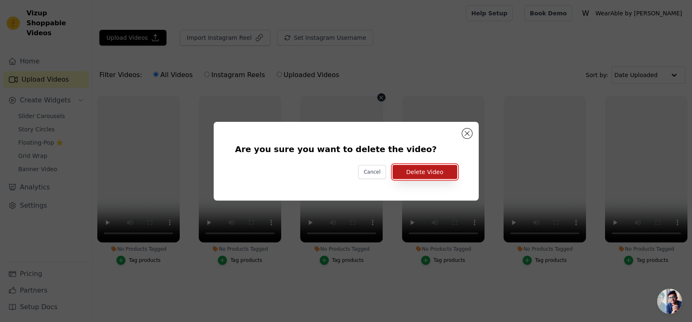
click at [407, 174] on button "Delete Video" at bounding box center [425, 172] width 65 height 14
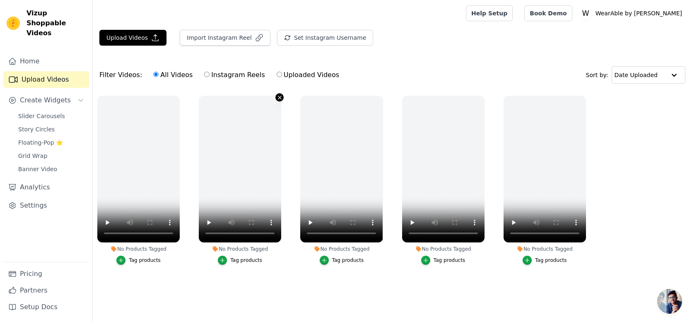
click at [279, 98] on icon "button" at bounding box center [279, 97] width 3 height 3
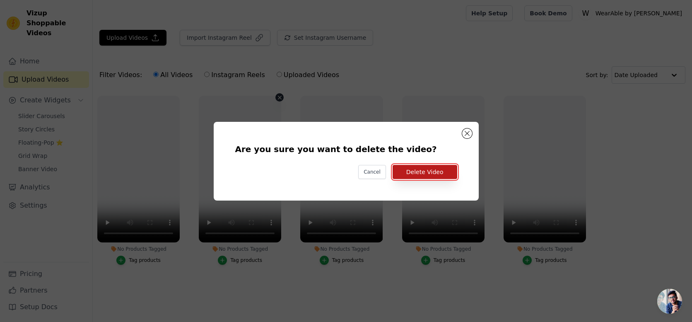
click at [417, 169] on button "Delete Video" at bounding box center [425, 172] width 65 height 14
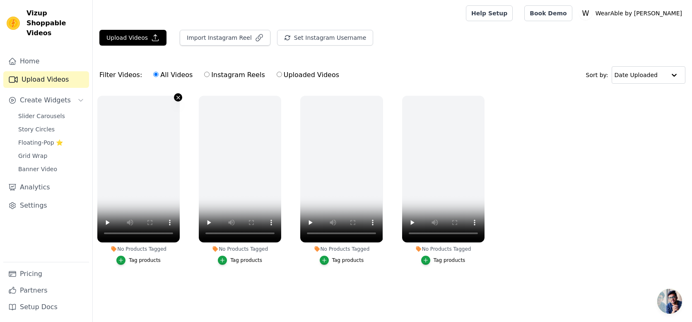
click at [179, 98] on icon "button" at bounding box center [177, 97] width 3 height 3
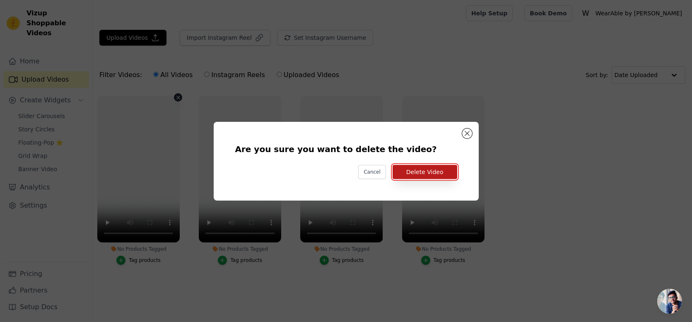
click at [411, 174] on button "Delete Video" at bounding box center [425, 172] width 65 height 14
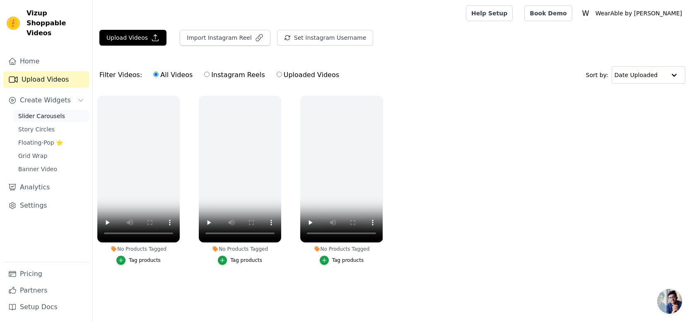
click at [30, 112] on span "Slider Carousels" at bounding box center [41, 116] width 47 height 8
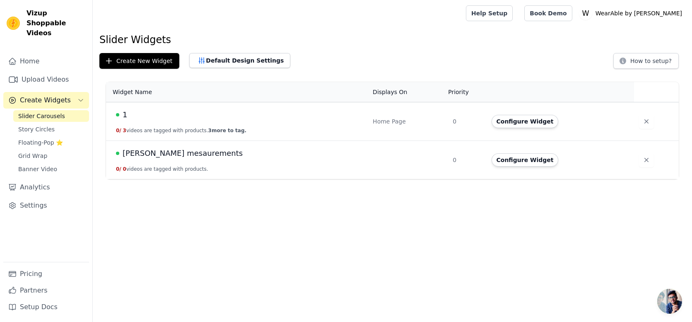
click at [159, 152] on span "[PERSON_NAME] mesaurements" at bounding box center [183, 153] width 120 height 12
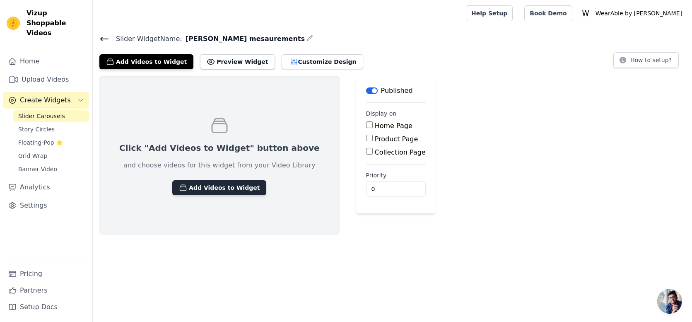
click at [188, 188] on button "Add Videos to Widget" at bounding box center [219, 187] width 94 height 15
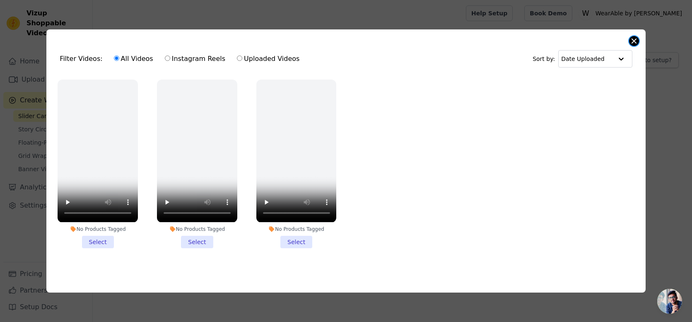
click at [631, 38] on button "Close modal" at bounding box center [634, 41] width 10 height 10
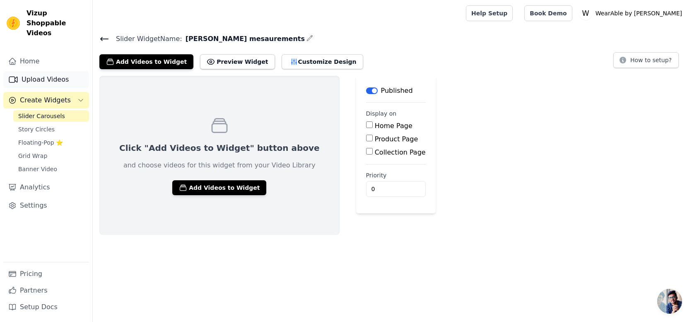
click at [44, 71] on link "Upload Videos" at bounding box center [46, 79] width 86 height 17
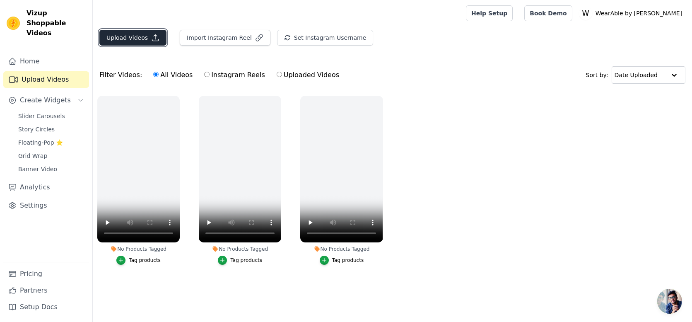
click at [137, 35] on button "Upload Videos" at bounding box center [132, 38] width 67 height 16
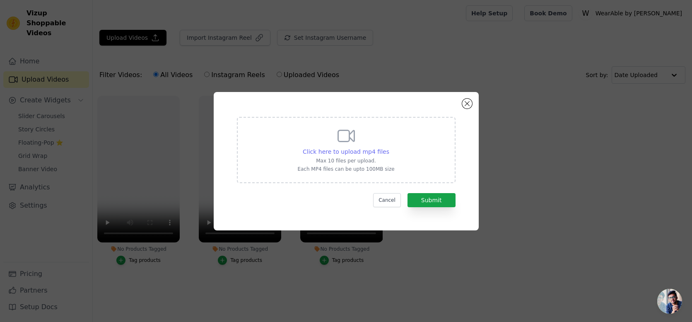
click at [317, 151] on span "Click here to upload mp4 files" at bounding box center [346, 151] width 87 height 7
click at [389, 147] on input "Click here to upload mp4 files Max 10 files per upload. Each MP4 files can be u…" at bounding box center [389, 147] width 0 height 0
click at [332, 154] on span "Click here to upload mp4 files" at bounding box center [346, 151] width 87 height 7
click at [389, 147] on input "Click here to upload mp4 files Max 10 files per upload. Each MP4 files can be u…" at bounding box center [389, 147] width 0 height 0
type input "C:\fakepath\1.mp4"
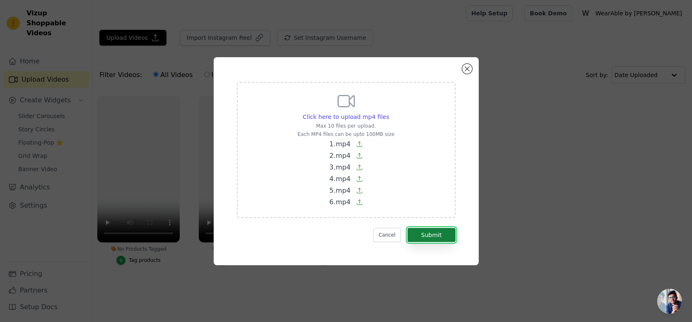
click at [430, 233] on button "Submit" at bounding box center [432, 235] width 48 height 14
click at [434, 234] on button "Submit" at bounding box center [432, 235] width 48 height 14
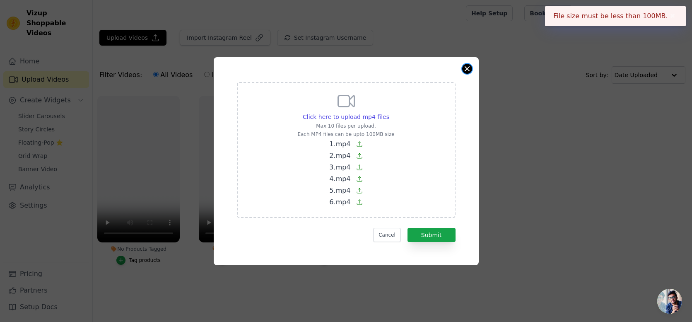
click at [468, 68] on button "Close modal" at bounding box center [467, 69] width 10 height 10
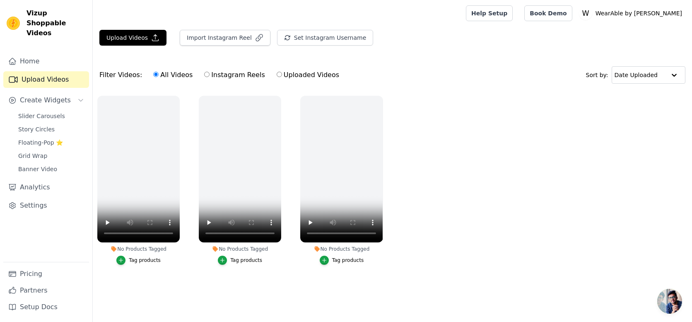
click at [534, 231] on ul "No Products Tagged Tag products No Products Tagged Tag products No Products Tag…" at bounding box center [392, 188] width 599 height 195
click at [505, 225] on ul "No Products Tagged Tag products No Products Tagged Tag products No Products Tag…" at bounding box center [392, 188] width 599 height 195
click at [132, 34] on button "Upload Videos" at bounding box center [132, 38] width 67 height 16
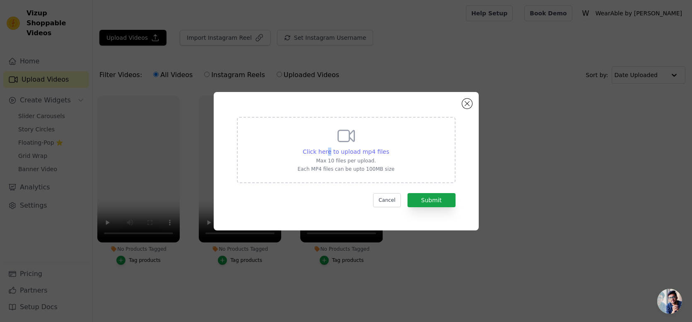
click at [330, 155] on span "Click here to upload mp4 files" at bounding box center [346, 151] width 87 height 7
click at [335, 147] on div "Click here to upload mp4 files" at bounding box center [345, 151] width 97 height 8
click at [389, 147] on input "Click here to upload mp4 files Max 10 files per upload. Each MP4 files can be u…" at bounding box center [389, 147] width 0 height 0
type input "C:\fakepath\1.mp4"
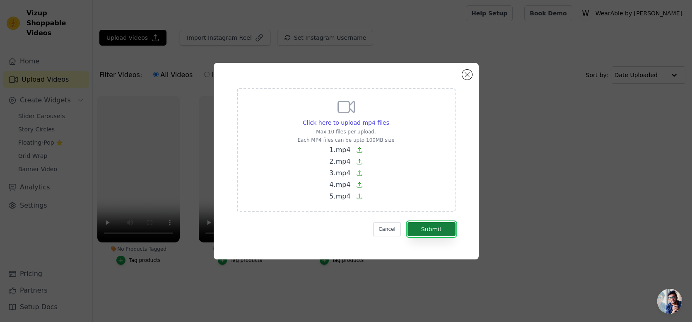
click at [433, 225] on button "Submit" at bounding box center [432, 229] width 48 height 14
click at [395, 229] on button "Cancel" at bounding box center [387, 229] width 28 height 14
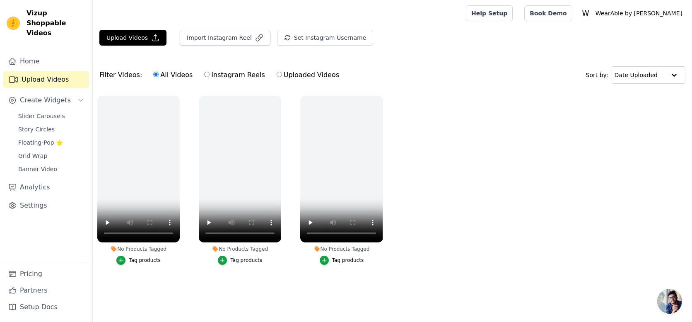
click at [142, 29] on main "Upload Videos Import Instagram Reel Set Instagram Username Import Latest IG Ree…" at bounding box center [392, 166] width 599 height 279
click at [142, 33] on button "Upload Videos" at bounding box center [132, 38] width 67 height 16
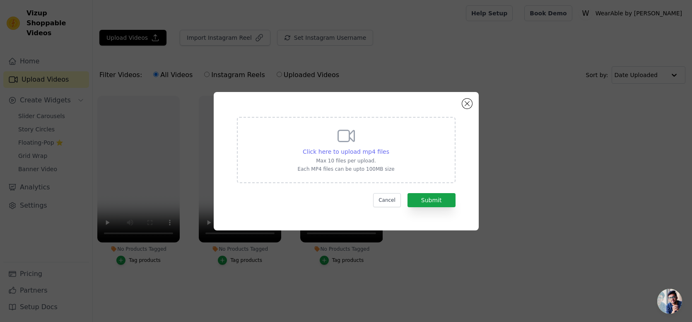
click at [326, 150] on span "Click here to upload mp4 files" at bounding box center [346, 151] width 87 height 7
click at [389, 147] on input "Click here to upload mp4 files Max 10 files per upload. Each MP4 files can be u…" at bounding box center [389, 147] width 0 height 0
type input "C:\fakepath\1 (1).mp4"
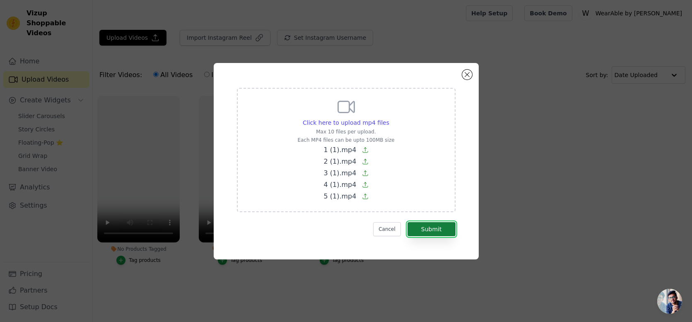
click at [435, 226] on button "Submit" at bounding box center [432, 229] width 48 height 14
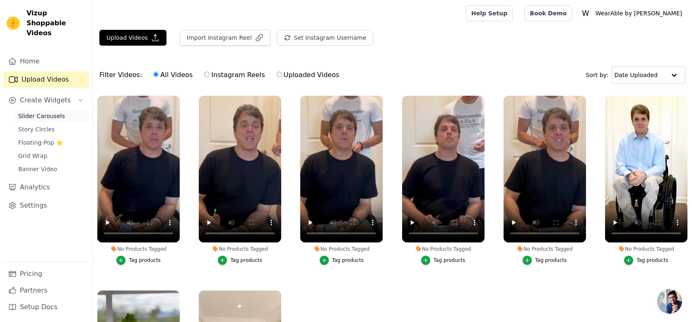
click at [27, 112] on span "Slider Carousels" at bounding box center [41, 116] width 47 height 8
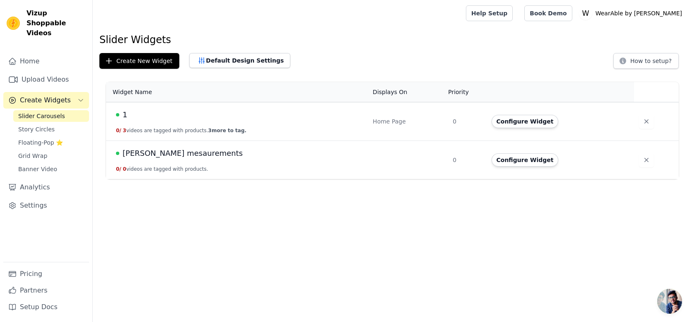
click at [143, 151] on span "[PERSON_NAME] mesaurements" at bounding box center [183, 153] width 120 height 12
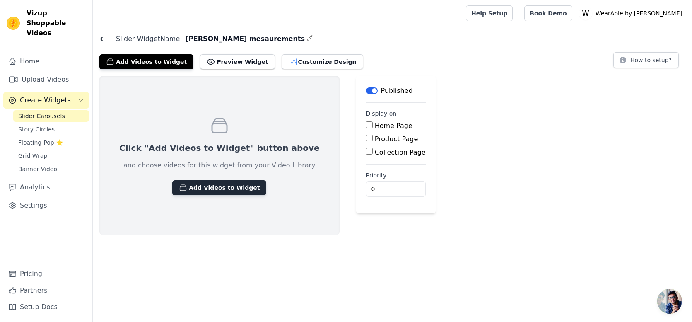
click at [193, 188] on button "Add Videos to Widget" at bounding box center [219, 187] width 94 height 15
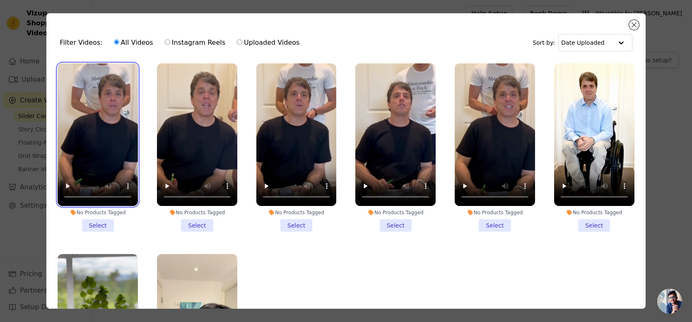
click at [92, 161] on video at bounding box center [98, 134] width 80 height 142
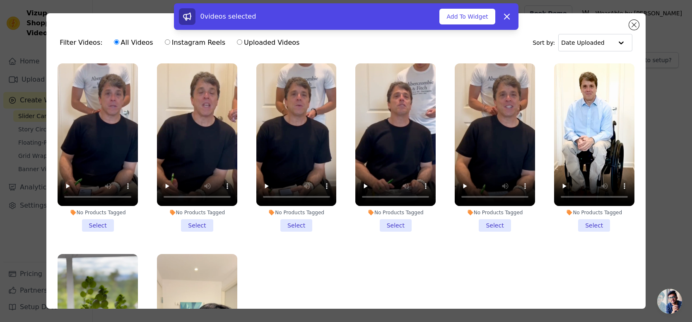
click at [92, 223] on li "No Products Tagged Select" at bounding box center [98, 147] width 80 height 168
click at [0, 0] on input "No Products Tagged Select" at bounding box center [0, 0] width 0 height 0
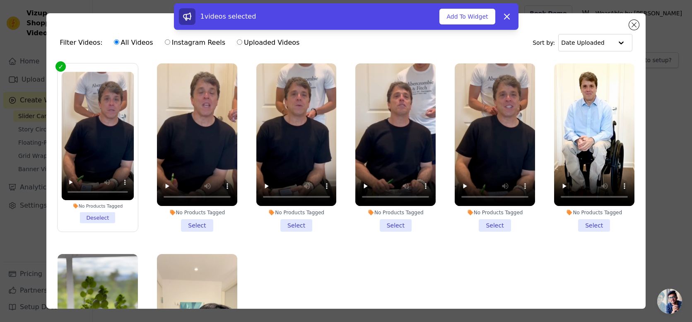
click at [185, 222] on li "No Products Tagged Select" at bounding box center [197, 147] width 80 height 168
click at [0, 0] on input "No Products Tagged Select" at bounding box center [0, 0] width 0 height 0
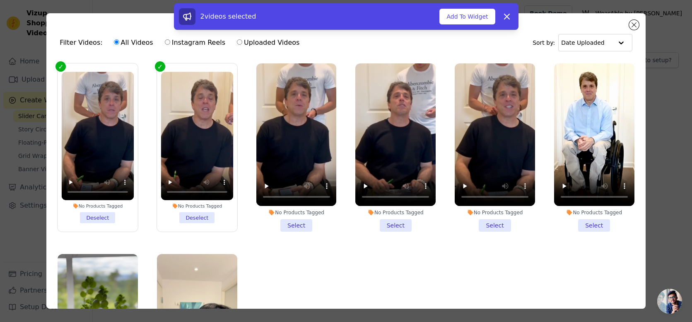
click at [285, 220] on li "No Products Tagged Select" at bounding box center [296, 147] width 80 height 168
click at [0, 0] on input "No Products Tagged Select" at bounding box center [0, 0] width 0 height 0
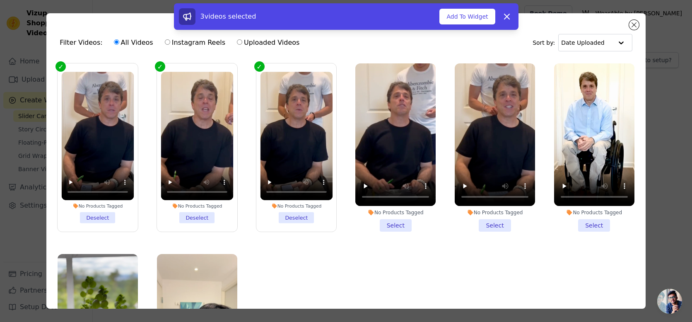
click at [403, 226] on li "No Products Tagged Select" at bounding box center [395, 147] width 80 height 168
click at [0, 0] on input "No Products Tagged Select" at bounding box center [0, 0] width 0 height 0
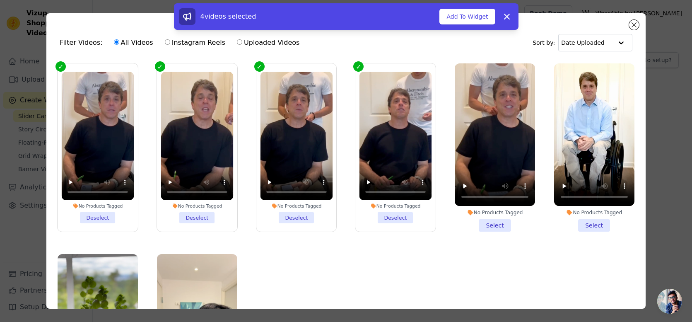
click at [494, 221] on li "No Products Tagged Select" at bounding box center [495, 147] width 80 height 168
click at [0, 0] on input "No Products Tagged Select" at bounding box center [0, 0] width 0 height 0
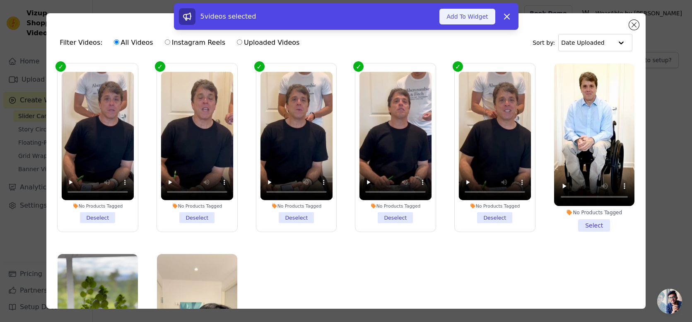
click at [471, 16] on button "Add To Widget" at bounding box center [467, 17] width 56 height 16
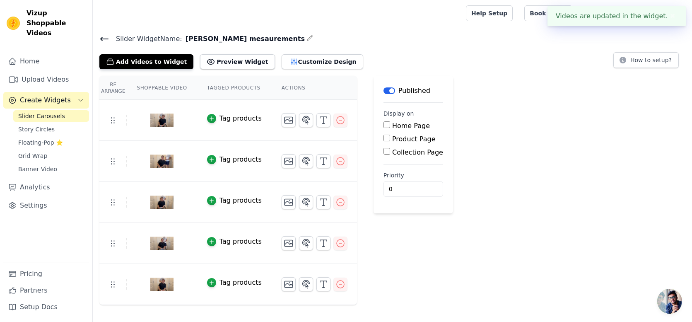
click at [158, 121] on img at bounding box center [161, 120] width 23 height 40
click at [316, 123] on button "button" at bounding box center [323, 120] width 14 height 14
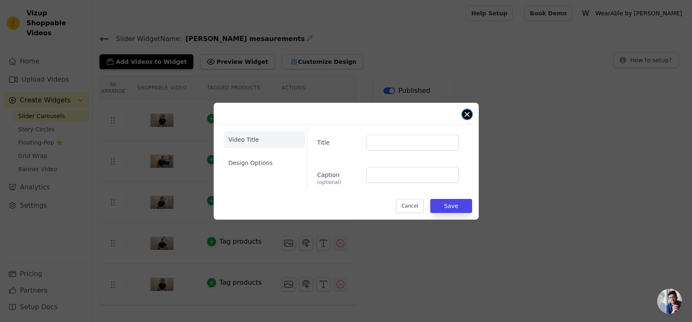
click at [467, 118] on button "Close modal" at bounding box center [467, 114] width 10 height 10
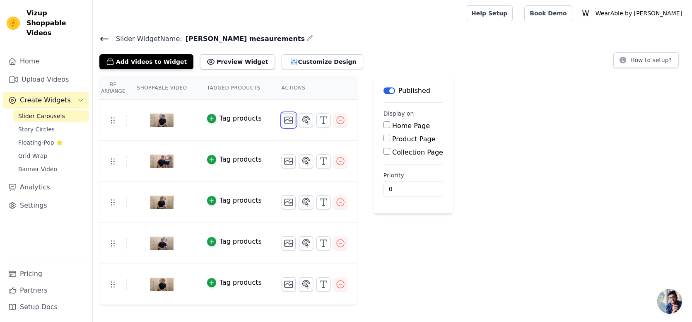
click at [287, 119] on icon "button" at bounding box center [289, 120] width 10 height 10
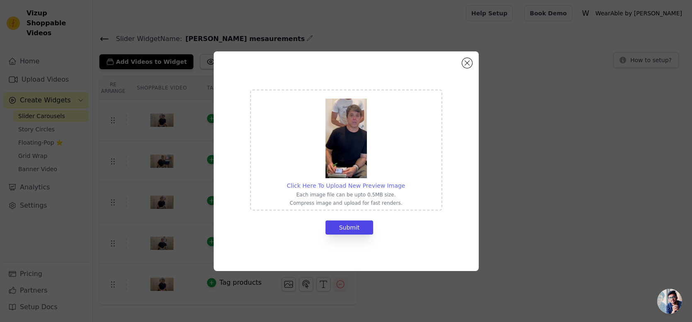
click at [334, 185] on span "Click Here To Upload New Preview Image" at bounding box center [346, 185] width 118 height 7
click at [405, 181] on input "Click Here To Upload New Preview Image Each image file can be upto 0.5MB size. …" at bounding box center [405, 181] width 0 height 0
click at [468, 63] on button "Close modal" at bounding box center [467, 63] width 10 height 10
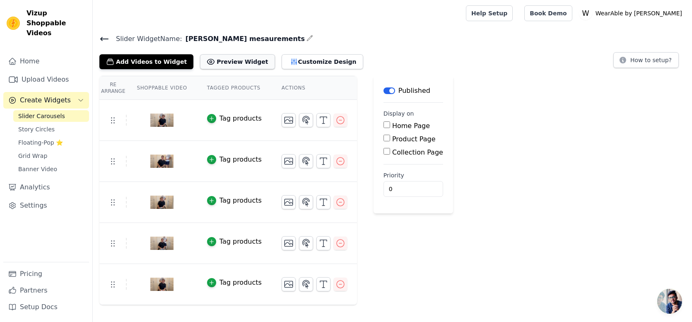
click at [205, 63] on button "Preview Widget" at bounding box center [237, 61] width 75 height 15
click at [297, 65] on button "Customize Design" at bounding box center [323, 61] width 82 height 15
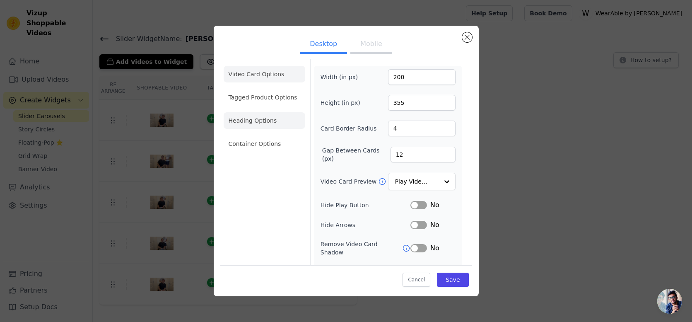
click at [258, 117] on li "Heading Options" at bounding box center [265, 120] width 82 height 17
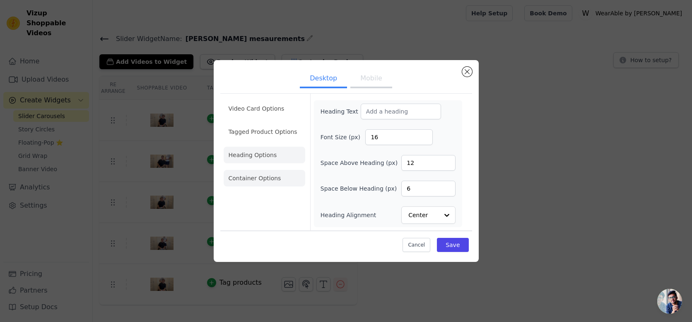
click at [254, 173] on li "Container Options" at bounding box center [265, 178] width 82 height 17
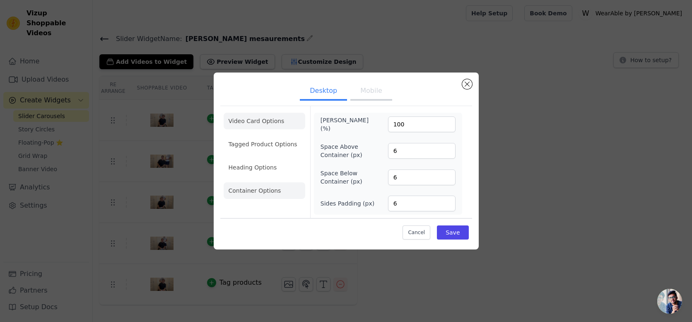
click at [267, 123] on li "Video Card Options" at bounding box center [265, 121] width 82 height 17
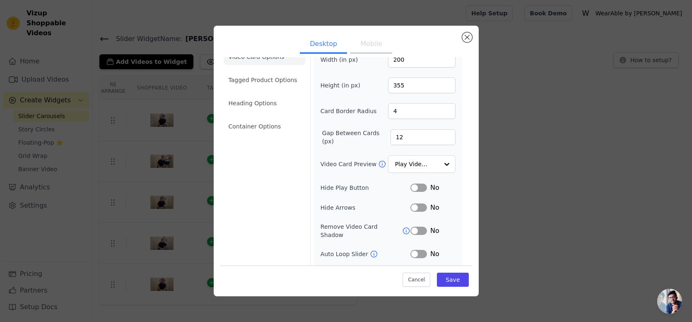
scroll to position [43, 0]
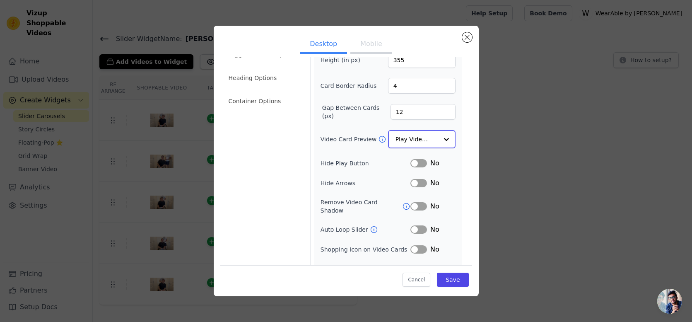
click at [436, 140] on input "Video Card Preview" at bounding box center [417, 139] width 43 height 17
click at [358, 153] on div "Width (in px) 200 Height (in px) 355 Card Border Radius 4 Gap Between Cards (px…" at bounding box center [388, 150] width 135 height 247
click at [421, 135] on input "Video Card Preview" at bounding box center [417, 139] width 43 height 17
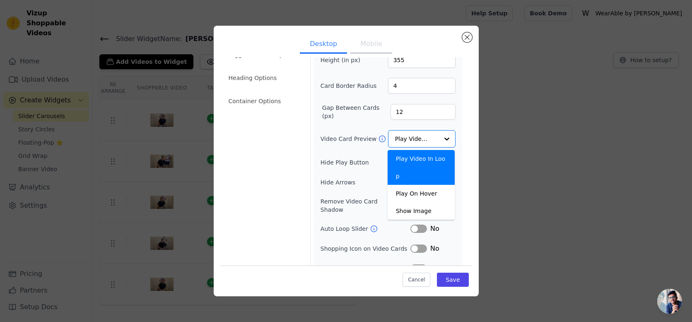
click at [355, 146] on div "Video Card Preview Play Video In Loop Play On Hover Show Image Option Play Vide…" at bounding box center [388, 138] width 135 height 17
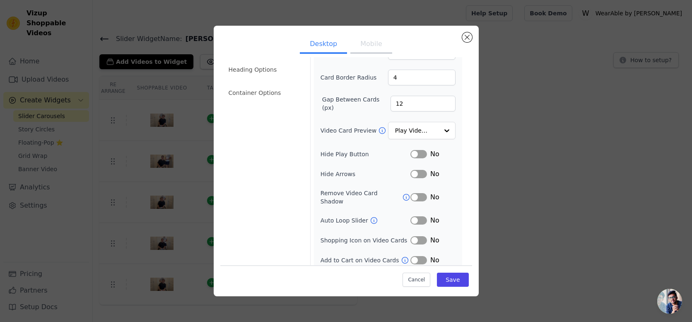
scroll to position [0, 0]
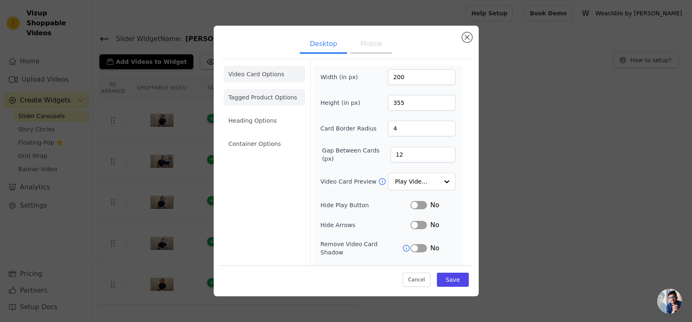
click at [259, 95] on li "Tagged Product Options" at bounding box center [265, 97] width 82 height 17
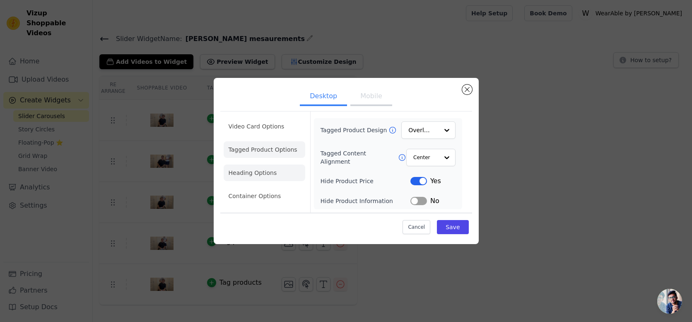
click at [256, 176] on li "Heading Options" at bounding box center [265, 172] width 82 height 17
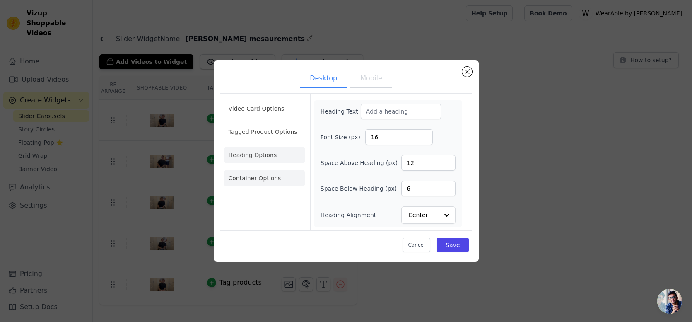
click at [256, 183] on li "Container Options" at bounding box center [265, 178] width 82 height 17
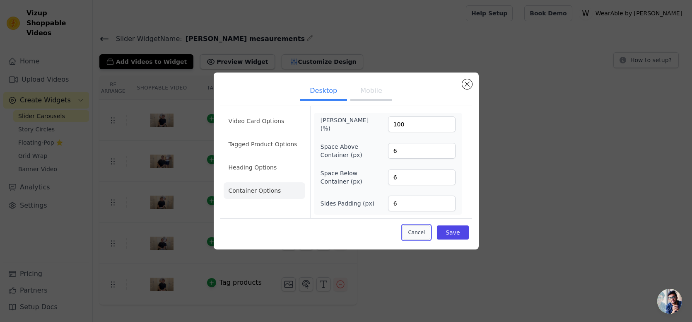
click at [415, 234] on button "Cancel" at bounding box center [417, 232] width 28 height 14
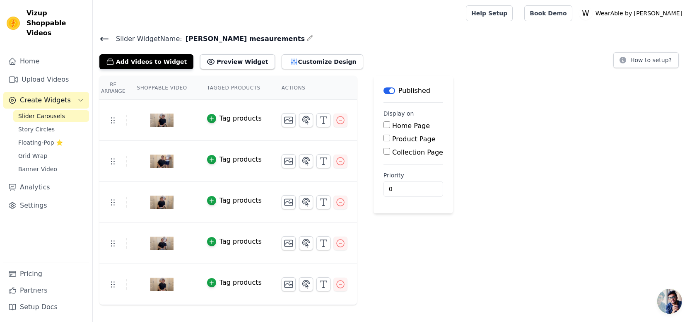
click at [163, 284] on img at bounding box center [161, 284] width 23 height 40
click at [116, 278] on tr "Tag products" at bounding box center [228, 284] width 258 height 41
click at [113, 285] on icon at bounding box center [113, 284] width 10 height 10
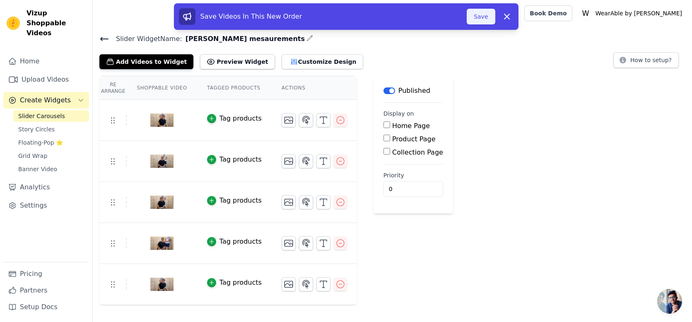
click at [479, 17] on button "Save" at bounding box center [481, 17] width 28 height 16
click at [479, 12] on button "Save" at bounding box center [481, 17] width 28 height 16
click at [483, 14] on button "Save" at bounding box center [481, 17] width 28 height 16
click at [474, 18] on button "Save" at bounding box center [481, 17] width 28 height 16
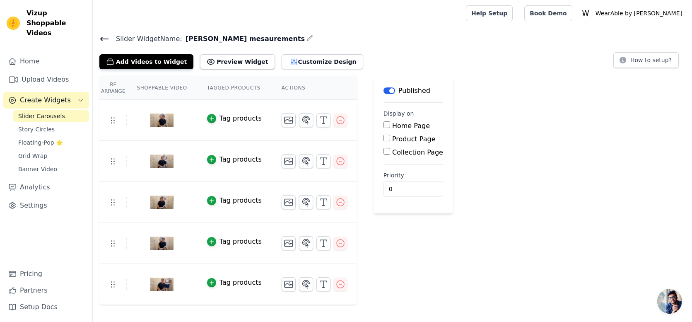
click at [107, 41] on icon at bounding box center [104, 39] width 10 height 10
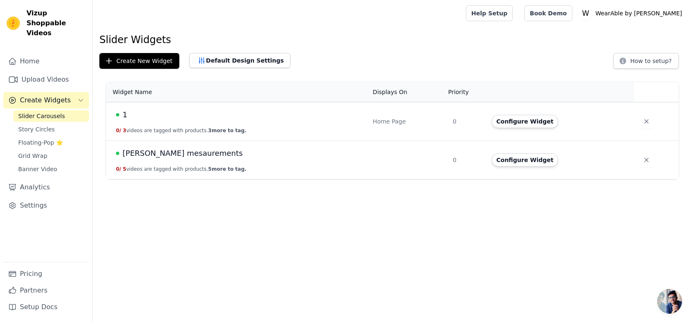
click at [127, 115] on div "1" at bounding box center [239, 115] width 247 height 12
click at [128, 139] on td "1 0 / 3 videos are tagged with products. 3 more to tag." at bounding box center [237, 121] width 262 height 39
click at [138, 133] on button "0 / 3 videos are tagged with products. 3 more to tag." at bounding box center [181, 130] width 130 height 7
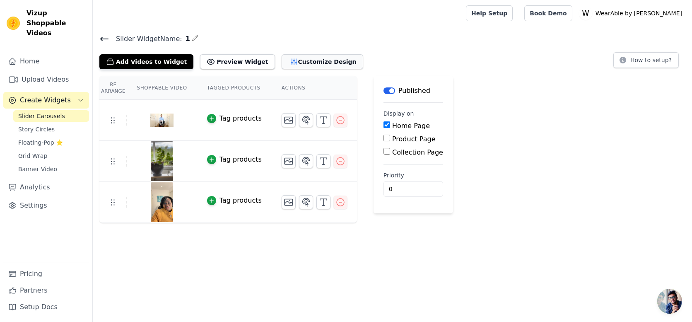
click at [308, 63] on button "Customize Design" at bounding box center [323, 61] width 82 height 15
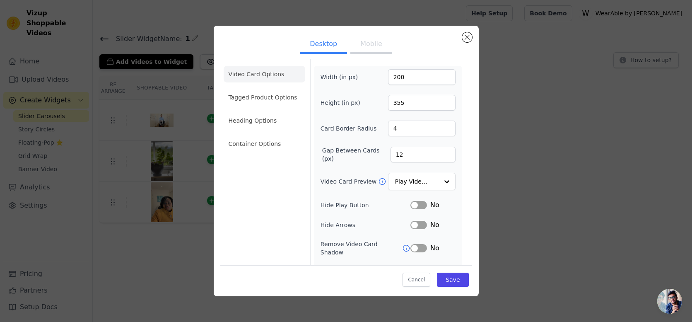
click at [244, 111] on ul "Video Card Options Tagged Product Options Heading Options Container Options" at bounding box center [265, 109] width 82 height 93
click at [251, 107] on ul "Video Card Options Tagged Product Options Heading Options Container Options" at bounding box center [265, 109] width 82 height 93
click at [258, 96] on li "Tagged Product Options" at bounding box center [265, 97] width 82 height 17
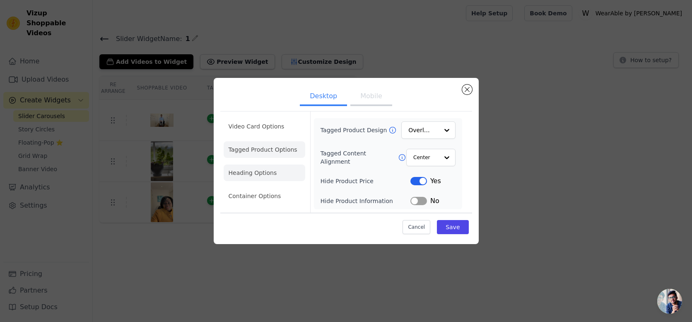
click at [237, 171] on li "Heading Options" at bounding box center [265, 172] width 82 height 17
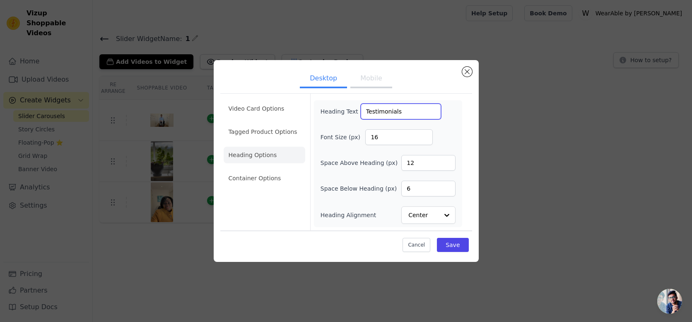
click at [376, 116] on input "Testimonials" at bounding box center [401, 112] width 80 height 16
click at [455, 237] on div "Cancel Save" at bounding box center [346, 242] width 252 height 25
click at [453, 238] on button "Save" at bounding box center [452, 245] width 31 height 14
